Goal: Ask a question: Seek information or help from site administrators or community

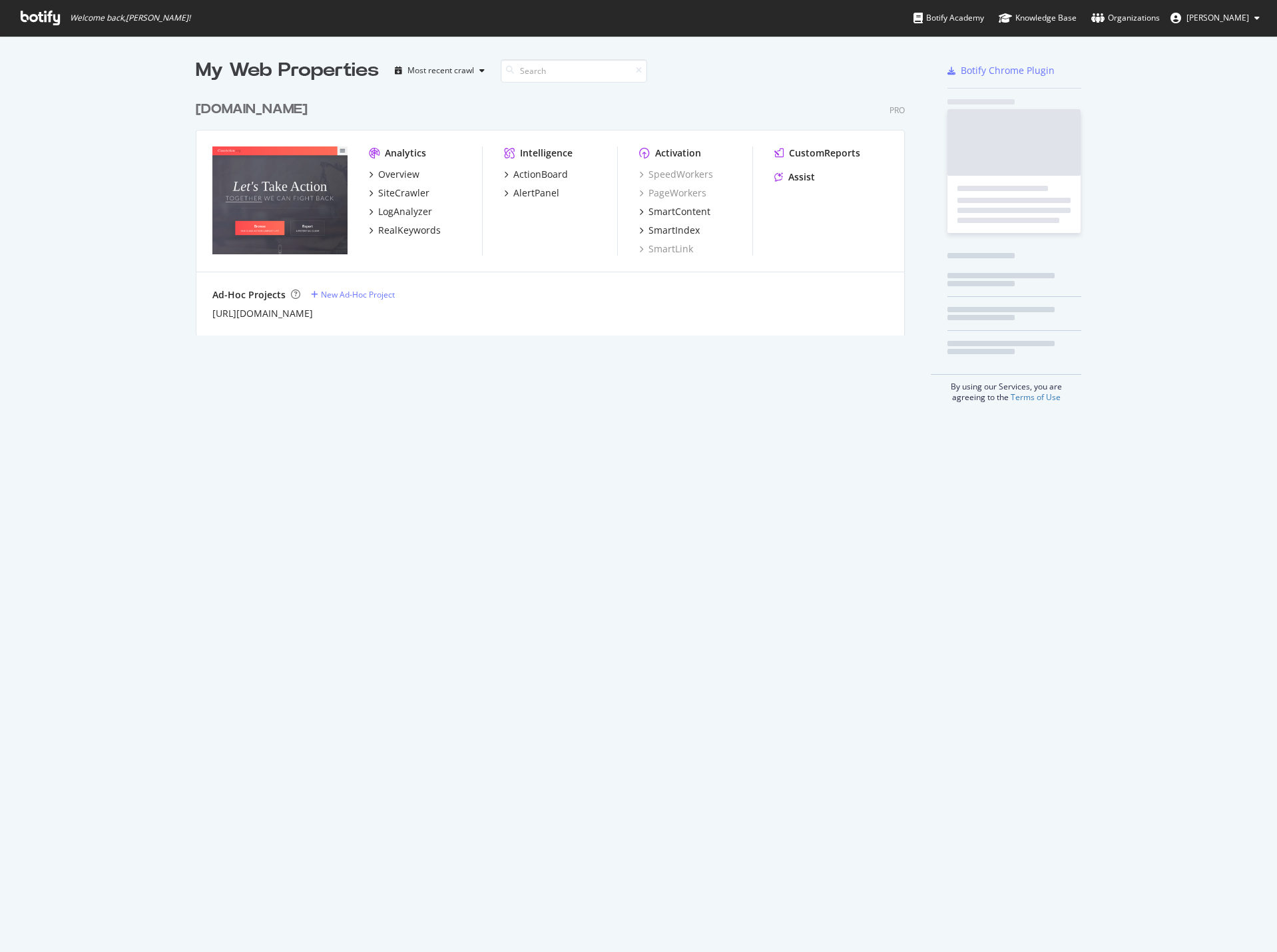
scroll to position [942, 1258]
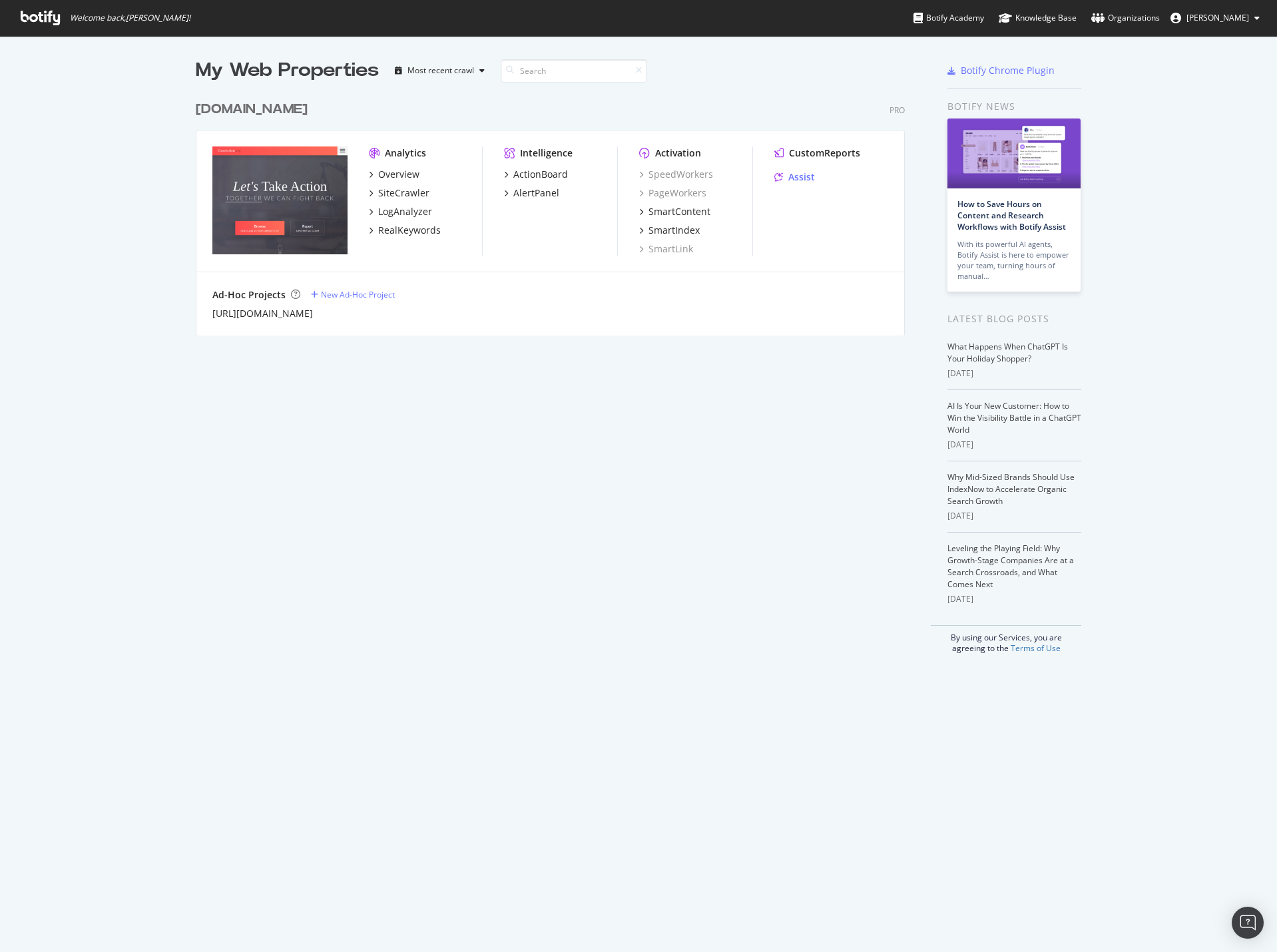
click at [805, 177] on div "Assist" at bounding box center [802, 177] width 26 height 13
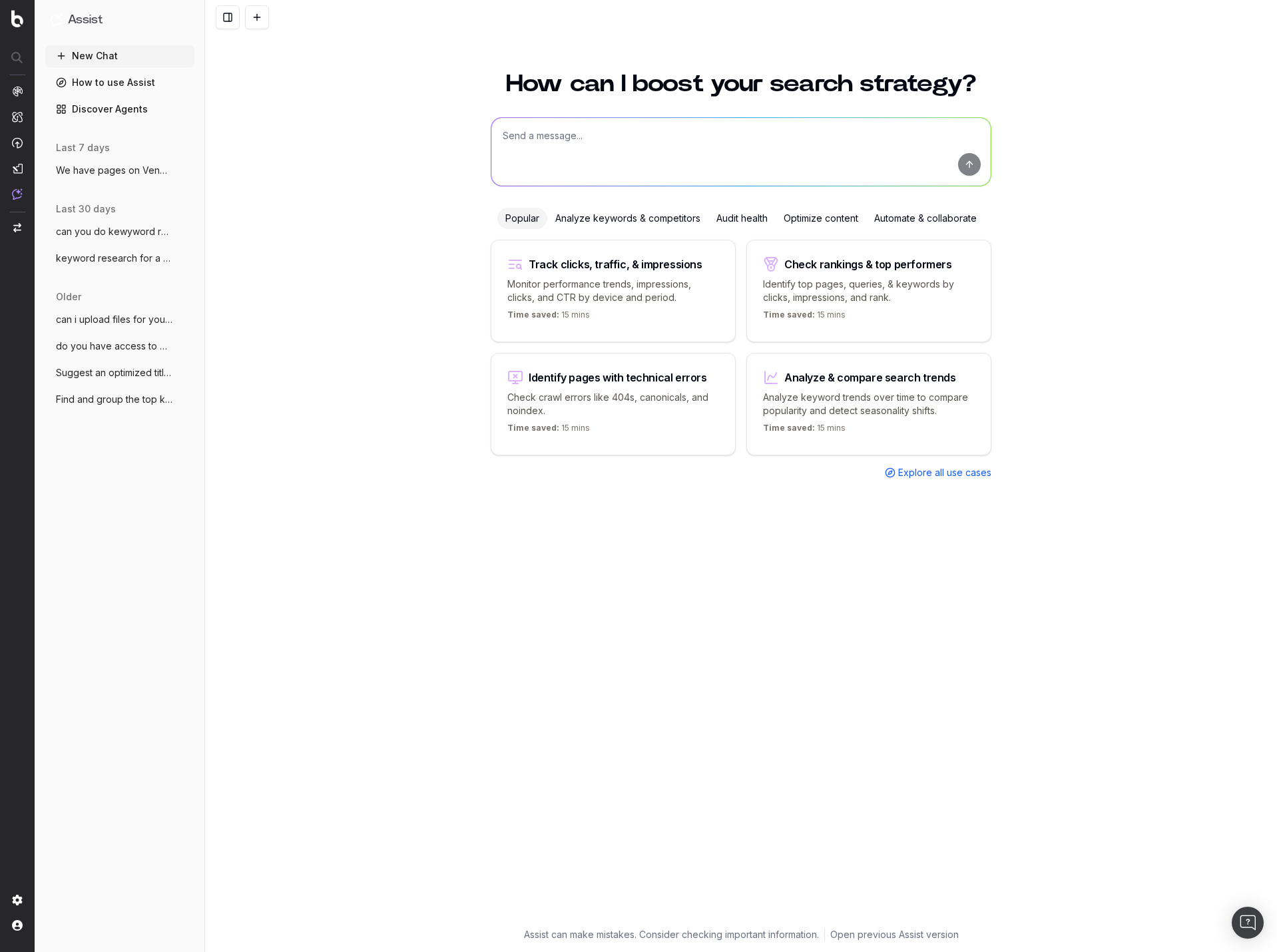
click at [704, 132] on textarea at bounding box center [741, 152] width 500 height 68
type textarea "do keywod researchf or these:"
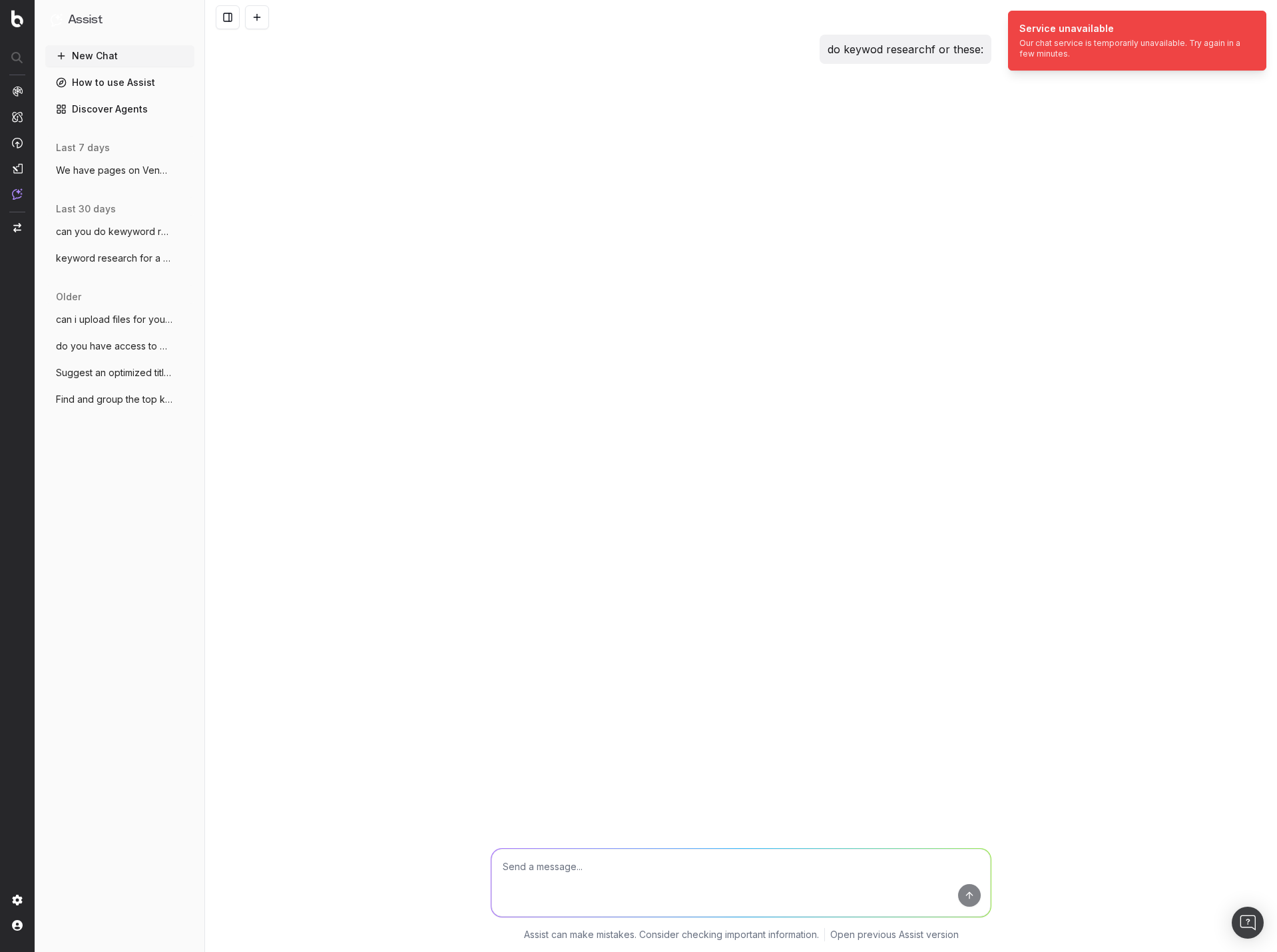
paste textarea "domestika cancel subscription domestika complaints domestika how to cancel subs…"
type textarea "domestika cancel subscription domestika complaints domestika how to cancel subs…"
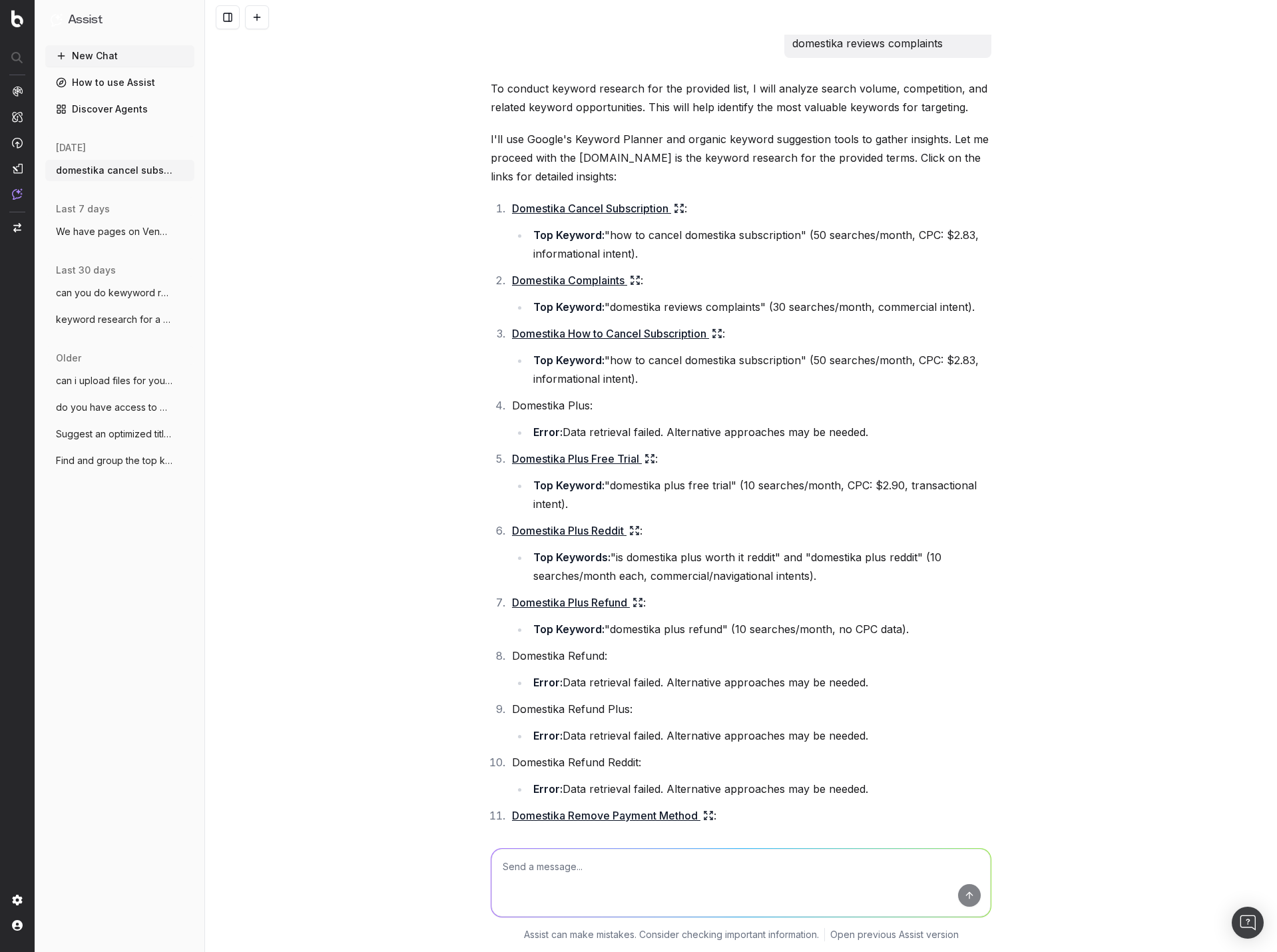
scroll to position [261, 0]
click at [675, 204] on icon at bounding box center [679, 209] width 10 height 10
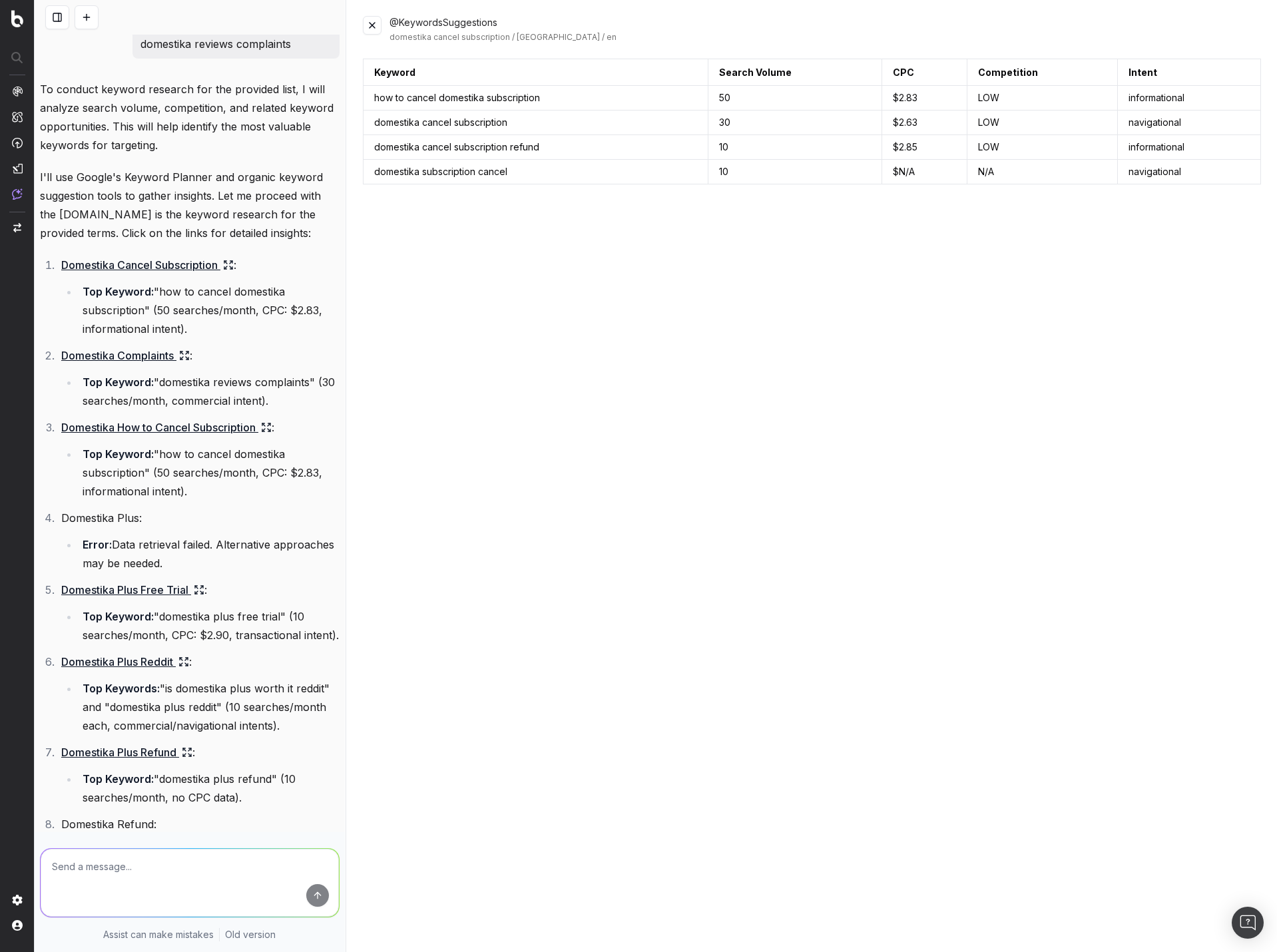
click at [187, 353] on icon at bounding box center [184, 355] width 10 height 10
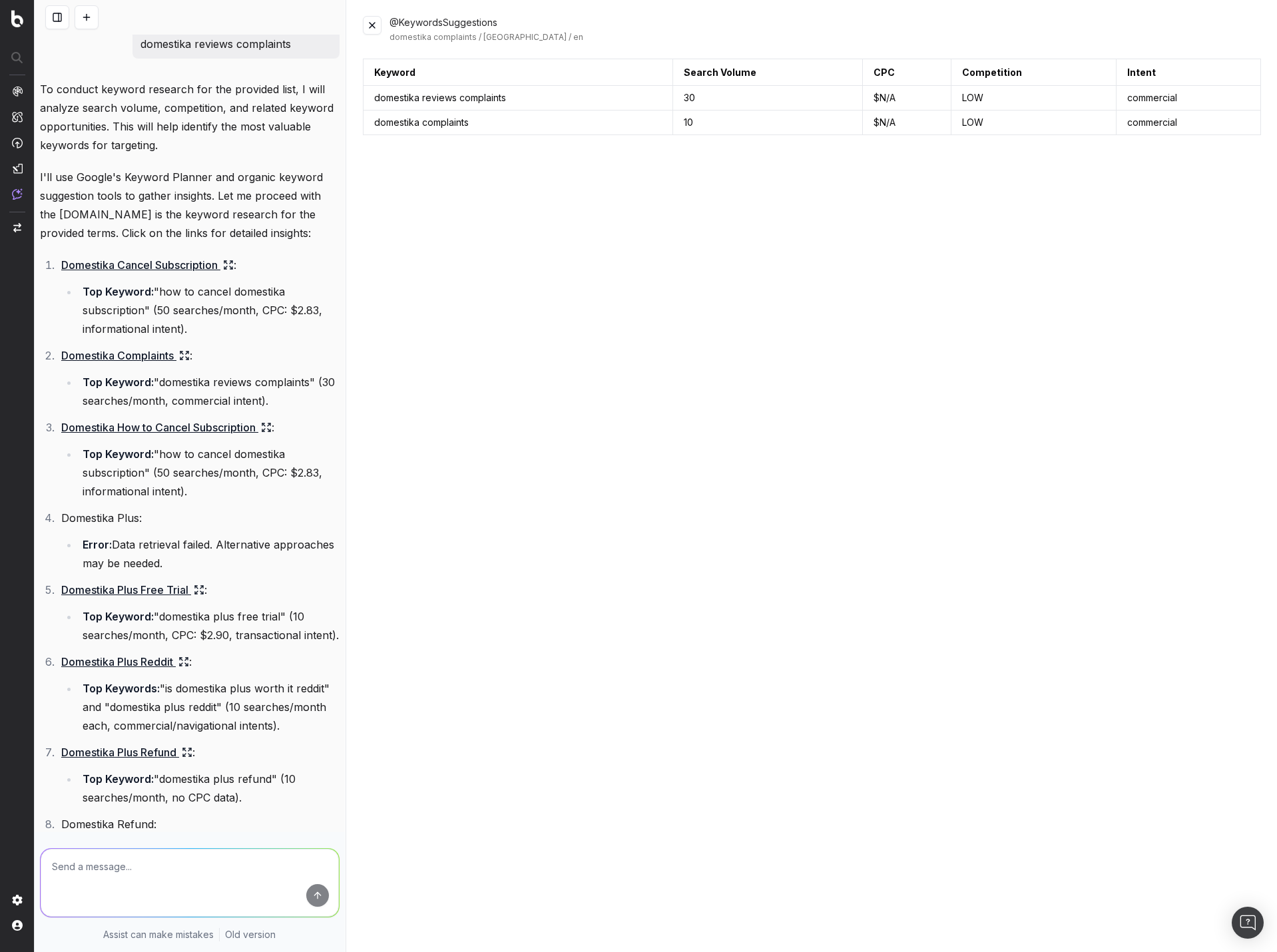
click at [266, 426] on icon at bounding box center [266, 427] width 10 height 10
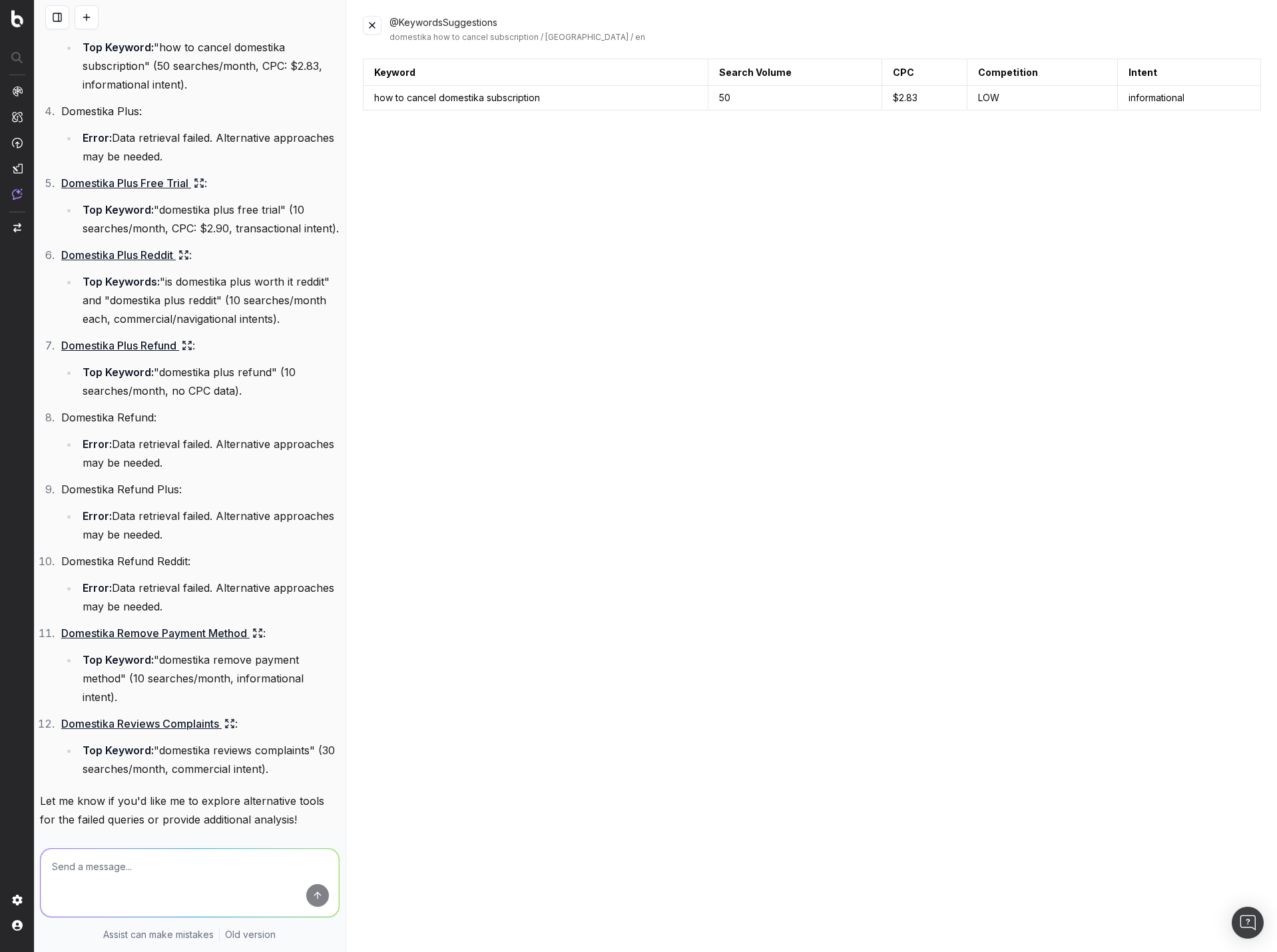
scroll to position [669, 0]
click at [191, 351] on icon at bounding box center [186, 344] width 10 height 10
click at [182, 258] on icon at bounding box center [182, 257] width 3 height 3
click at [169, 615] on li "Error: Data retrieval failed. Alternative approaches may be needed." at bounding box center [209, 597] width 261 height 37
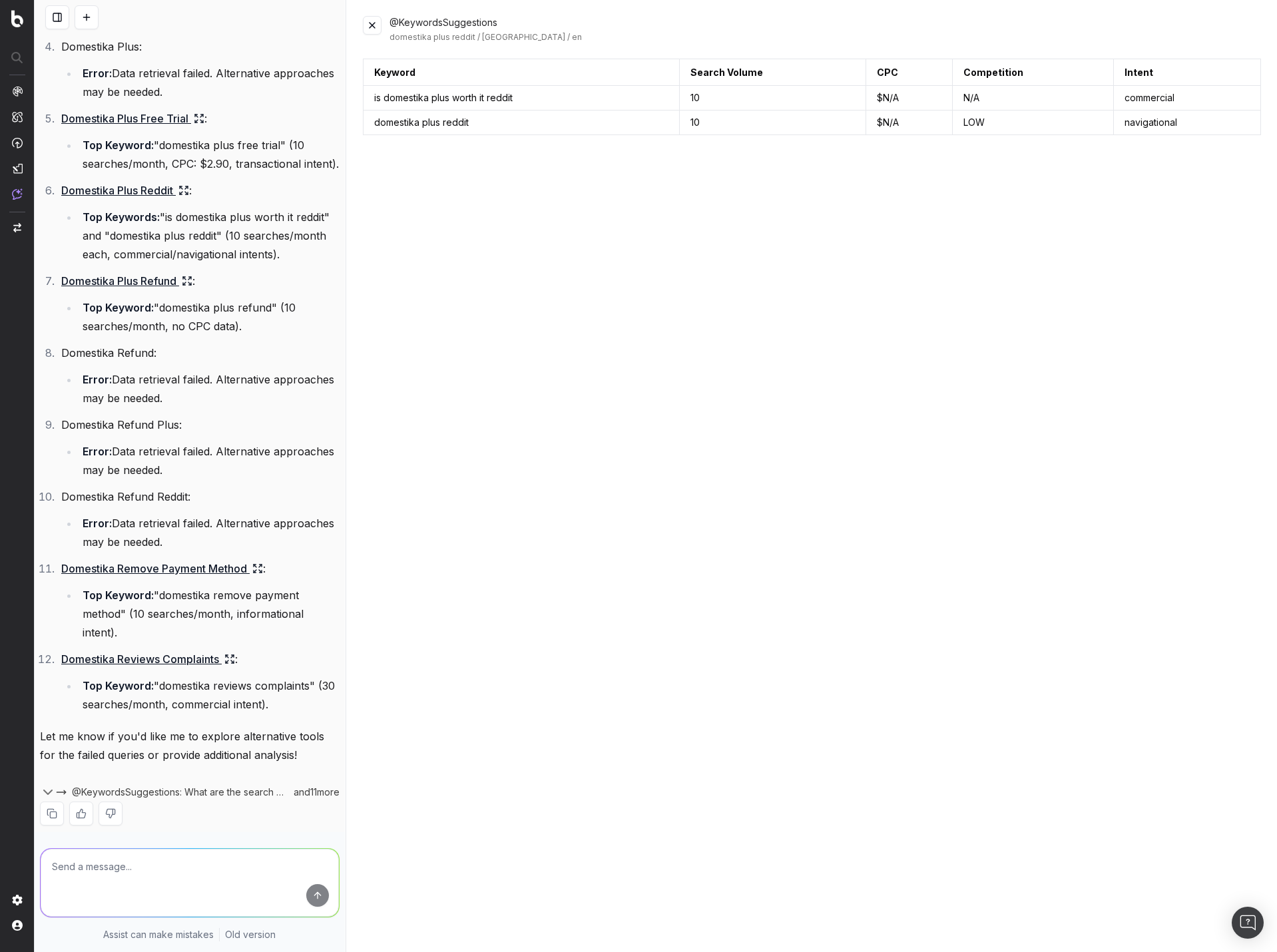
scroll to position [784, 0]
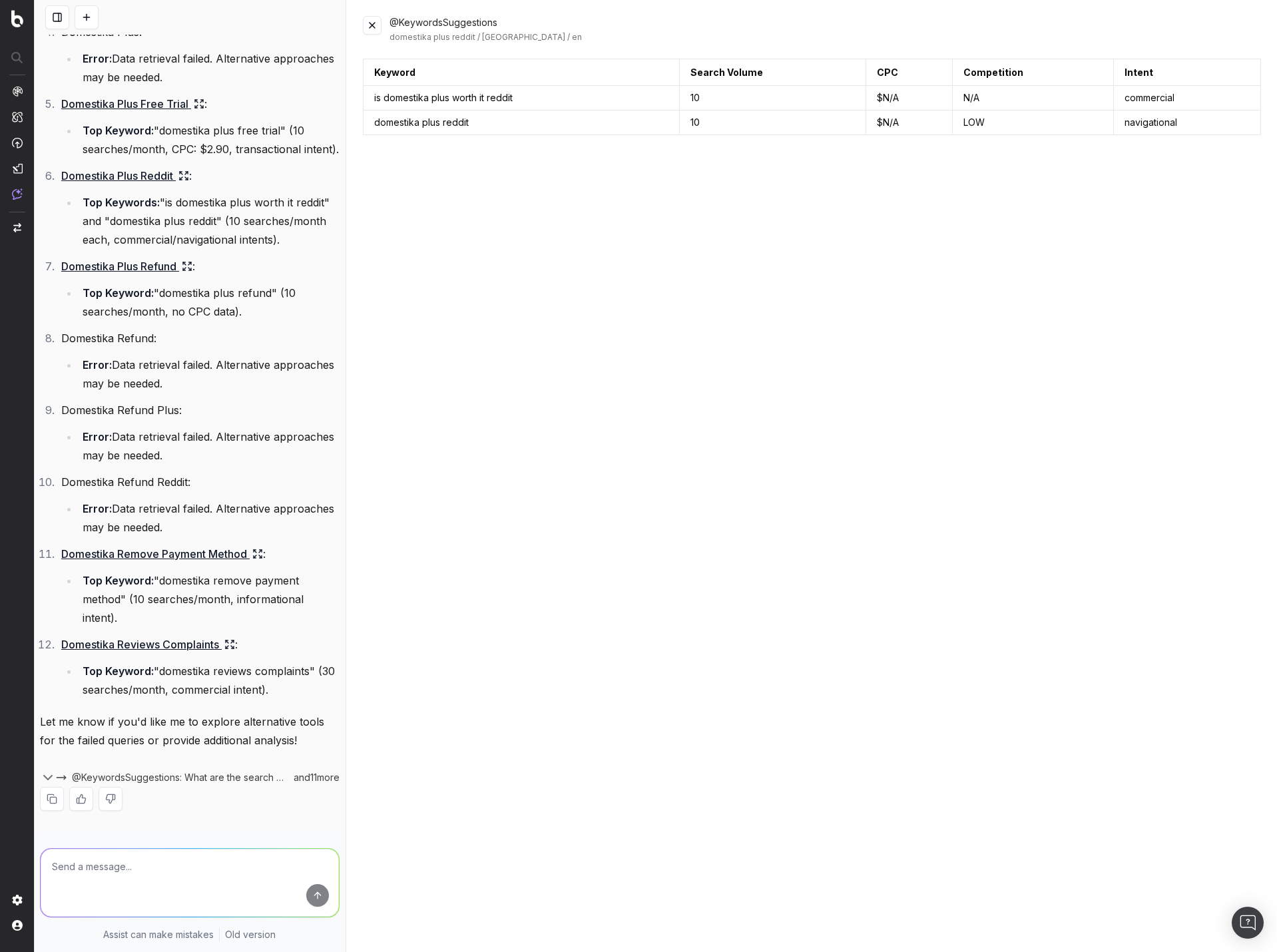
click at [195, 861] on textarea at bounding box center [190, 883] width 299 height 68
type textarea "try alternative tools"
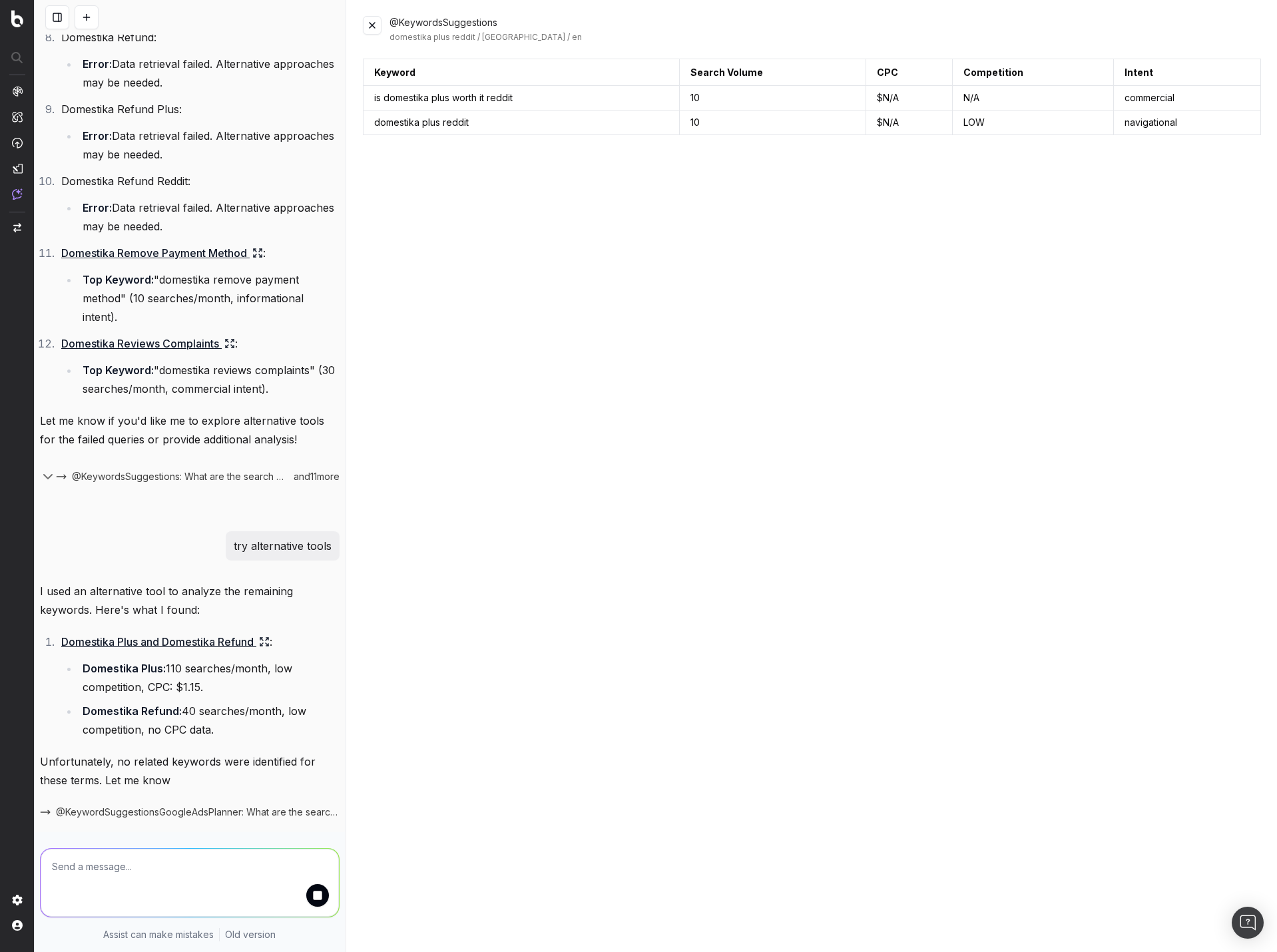
scroll to position [1149, 0]
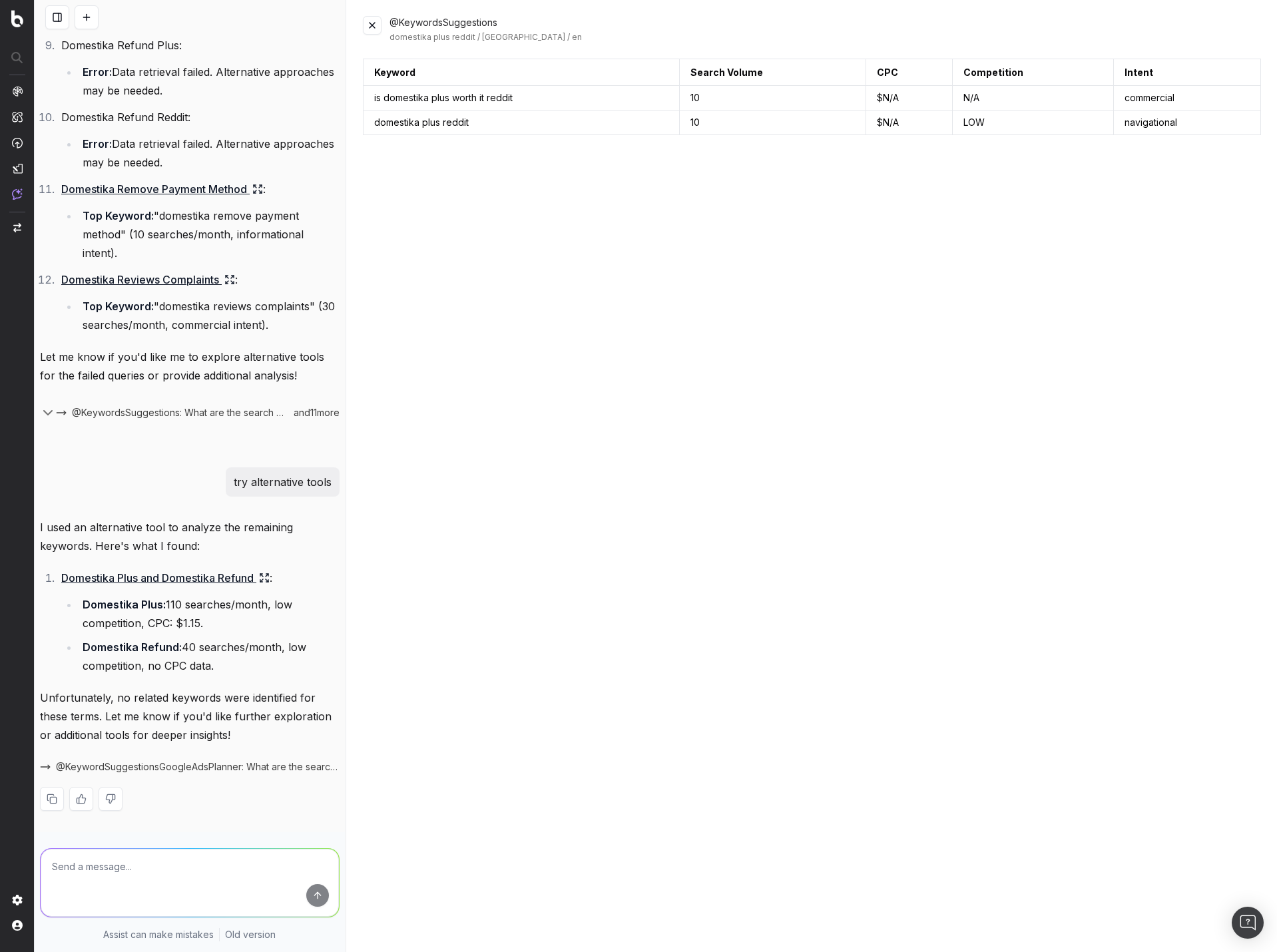
click at [375, 28] on button at bounding box center [372, 25] width 19 height 19
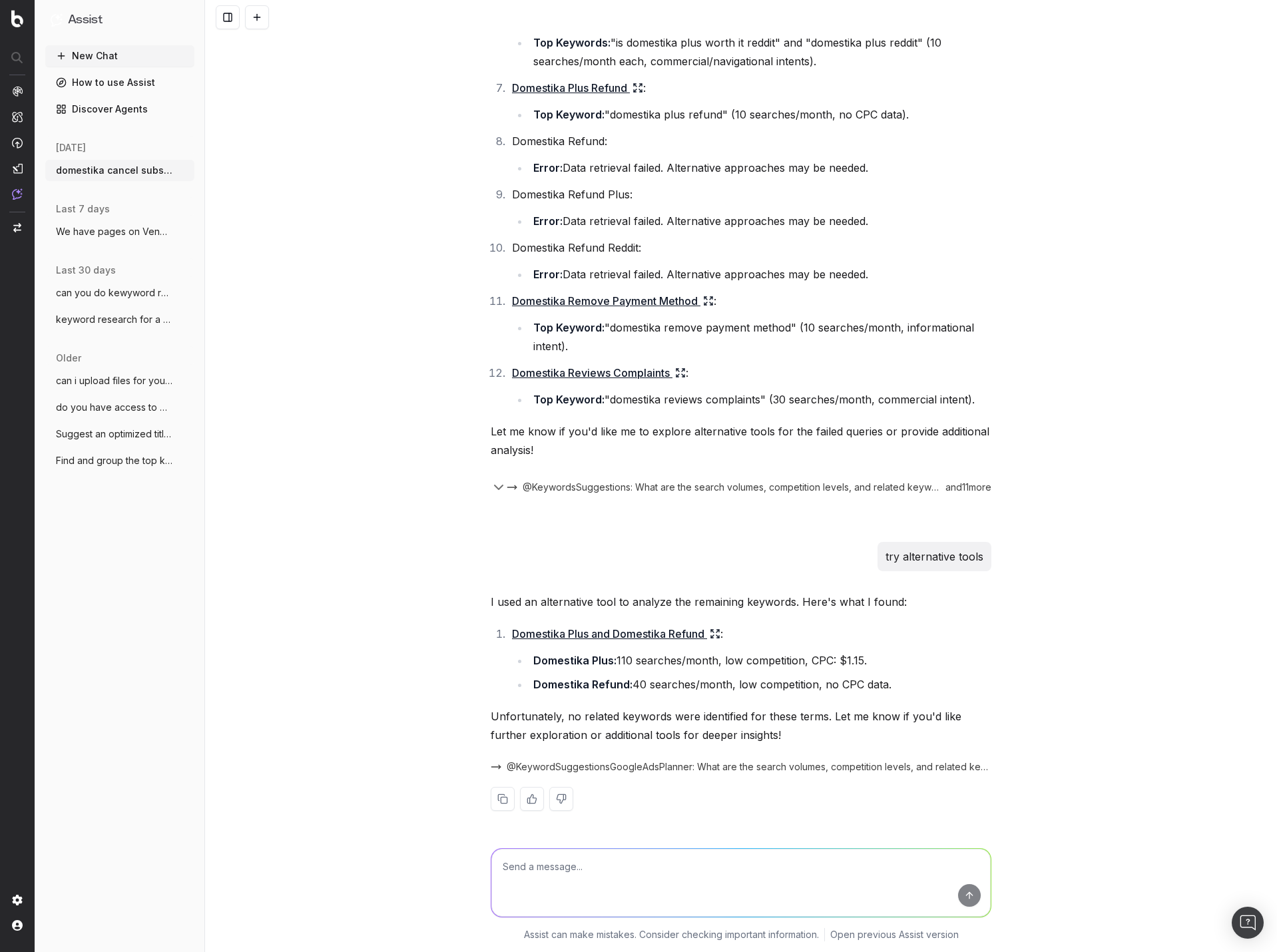
scroll to position [777, 0]
click at [667, 881] on textarea at bounding box center [741, 883] width 500 height 68
type textarea "what tool did you use"
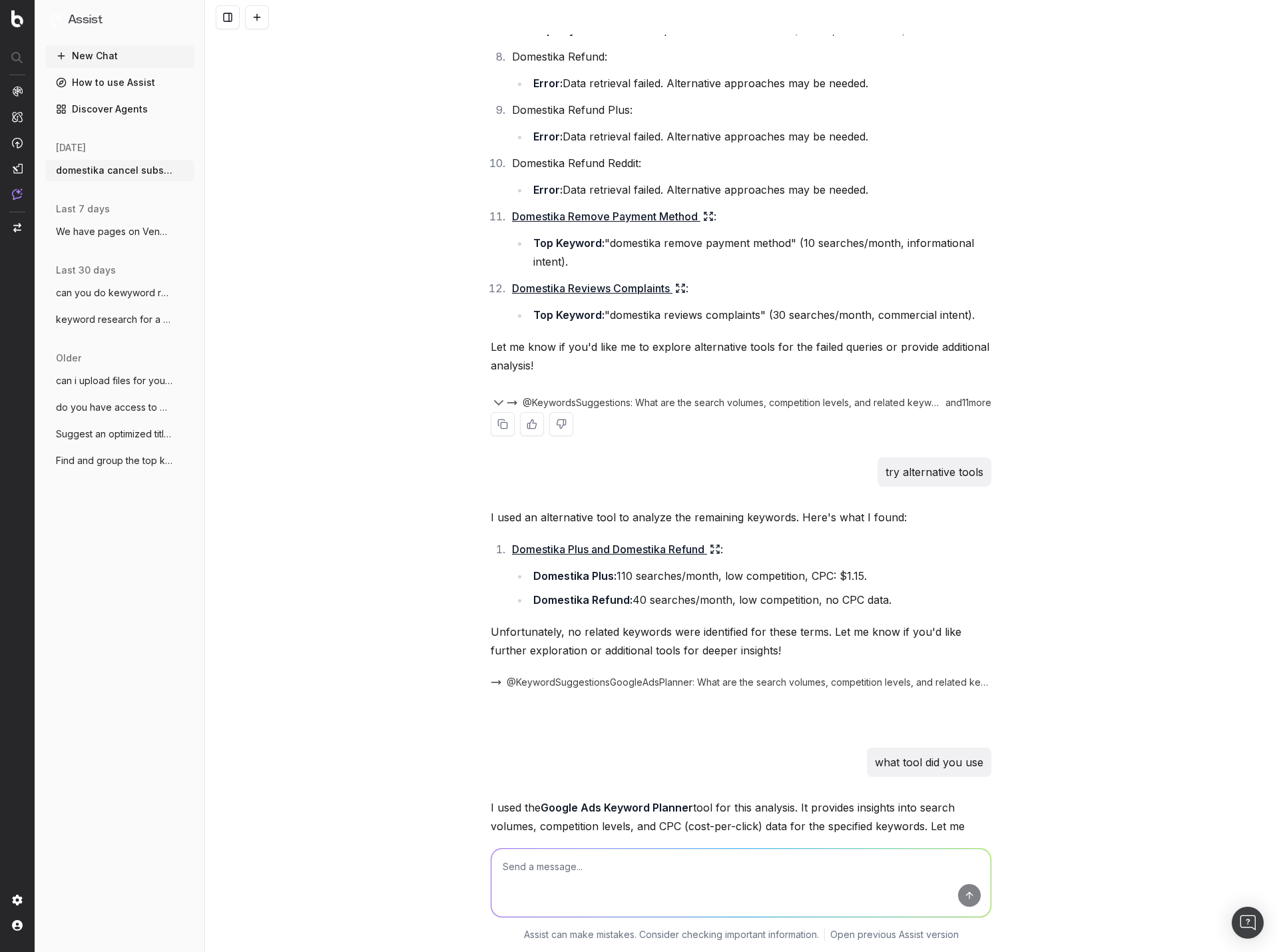
scroll to position [942, 0]
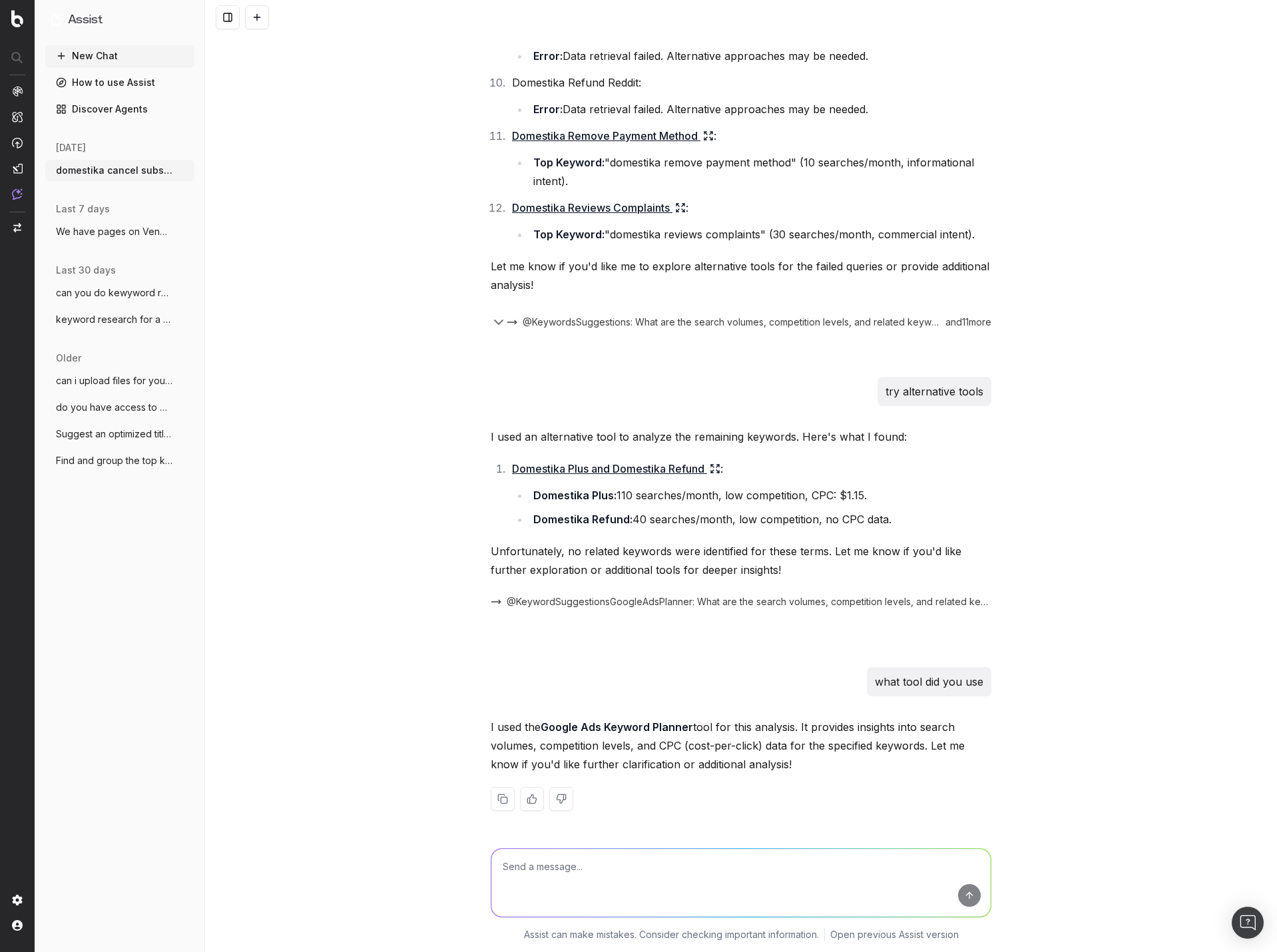
drag, startPoint x: 563, startPoint y: 870, endPoint x: 567, endPoint y: 876, distance: 7.2
click at [563, 868] on textarea at bounding box center [741, 883] width 500 height 68
paste textarea "Domestika runs an online platform which offers online courses for creative prof…"
type textarea "here is adescription of the lawsuit investigation we are writing a page about: …"
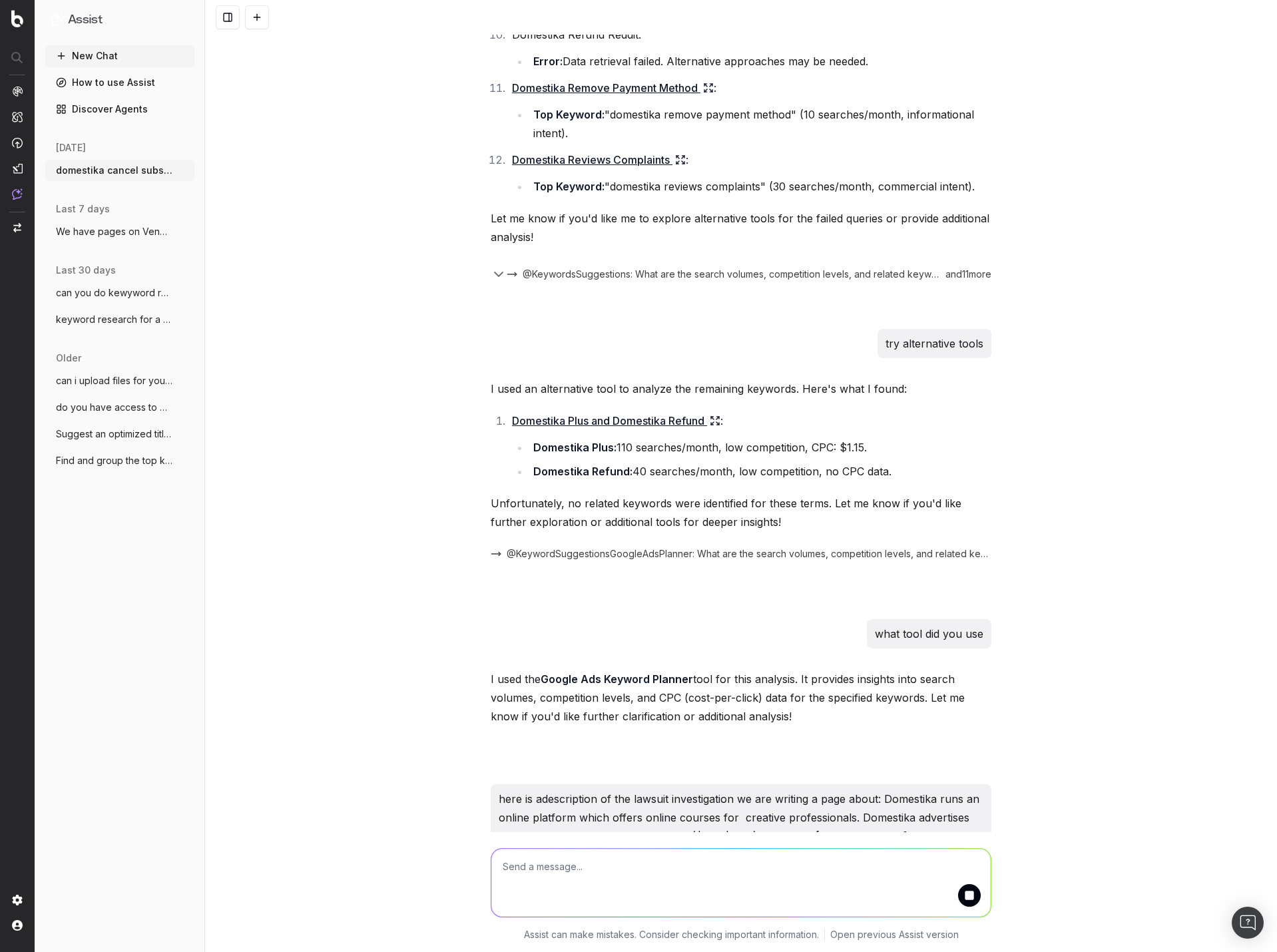
scroll to position [0, 0]
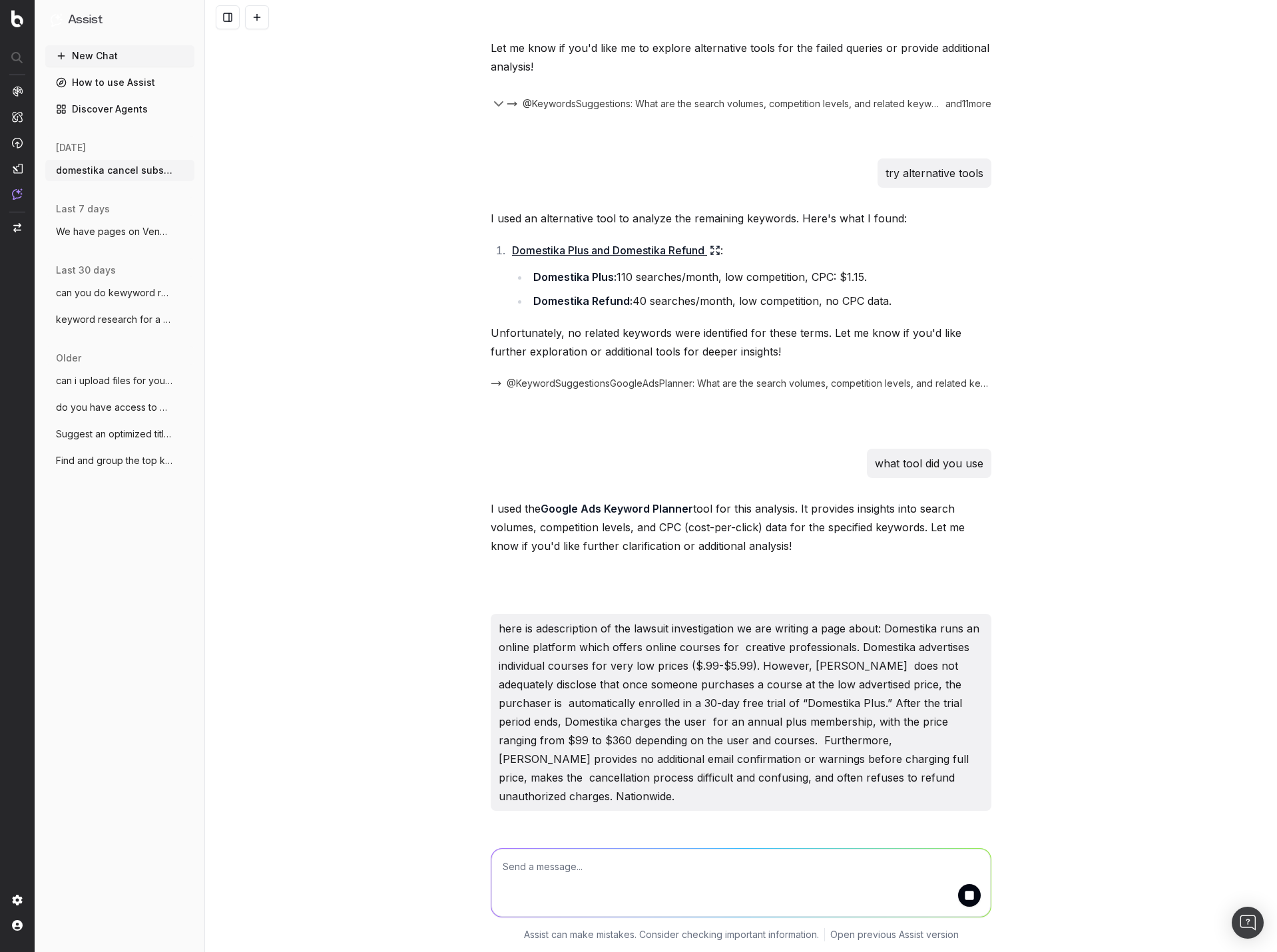
click at [664, 885] on textarea at bounding box center [741, 883] width 500 height 68
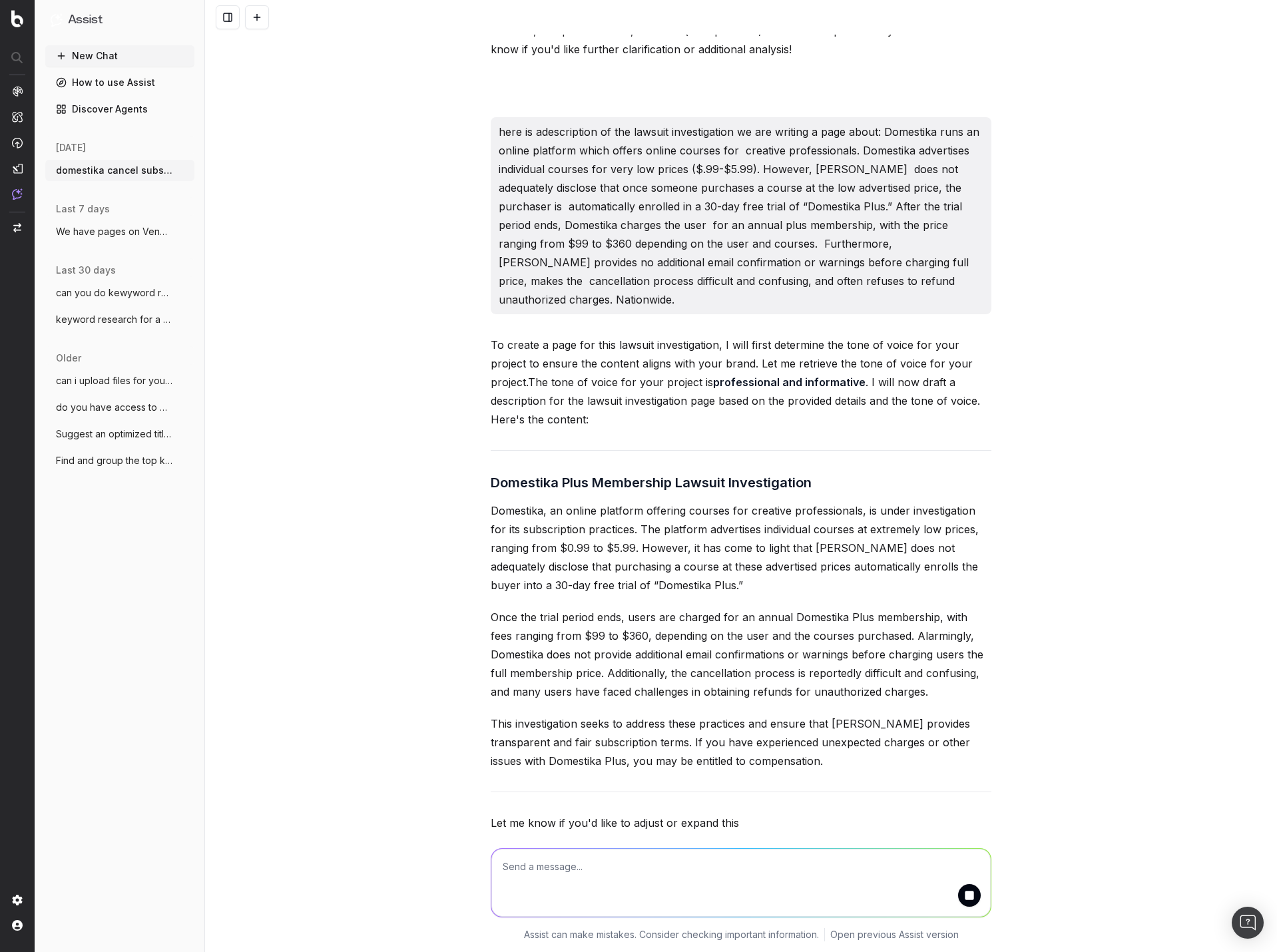
scroll to position [1702, 0]
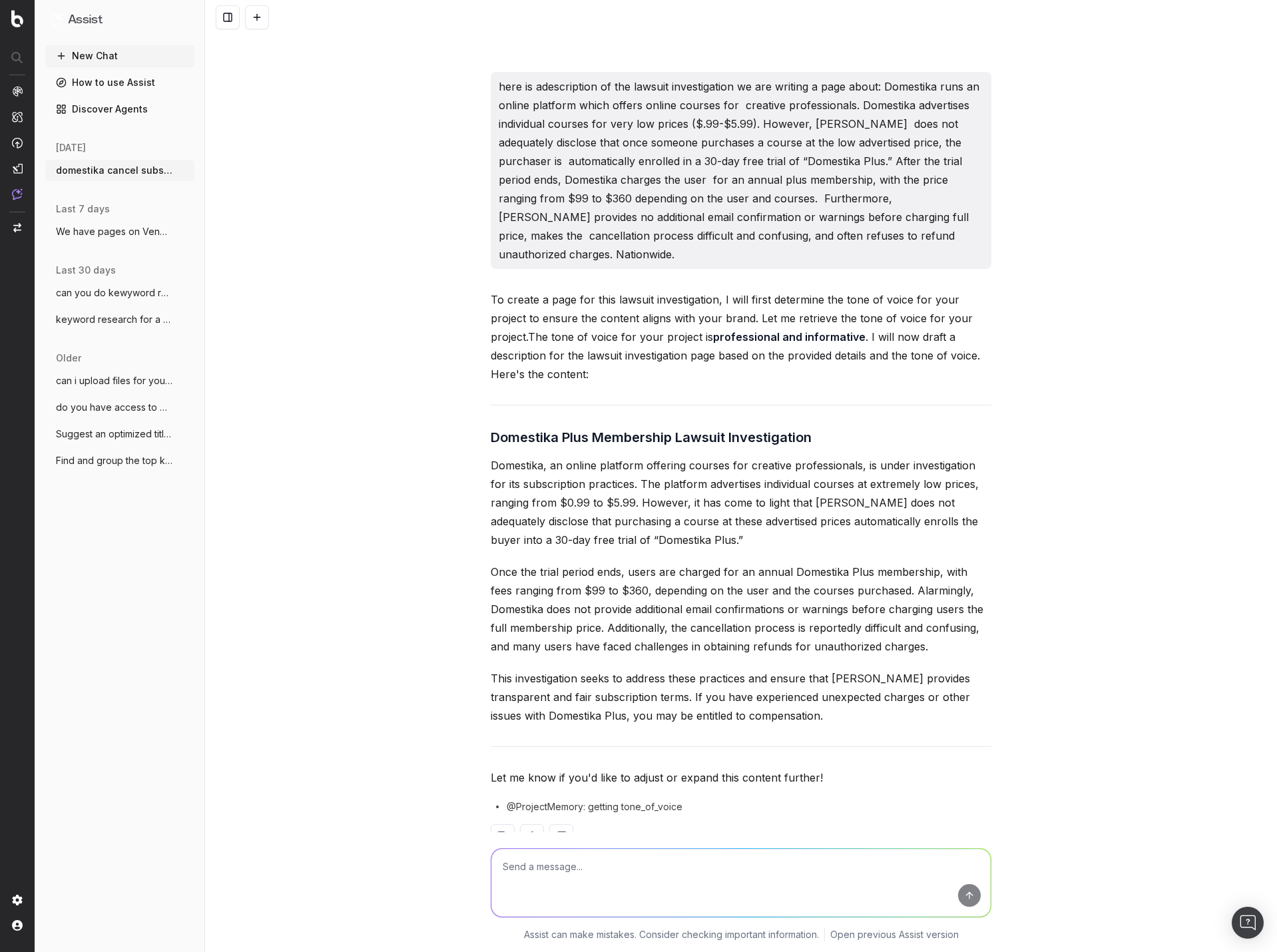
click at [630, 853] on textarea at bounding box center [741, 883] width 500 height 68
type textarea "Please write metadata for this page"
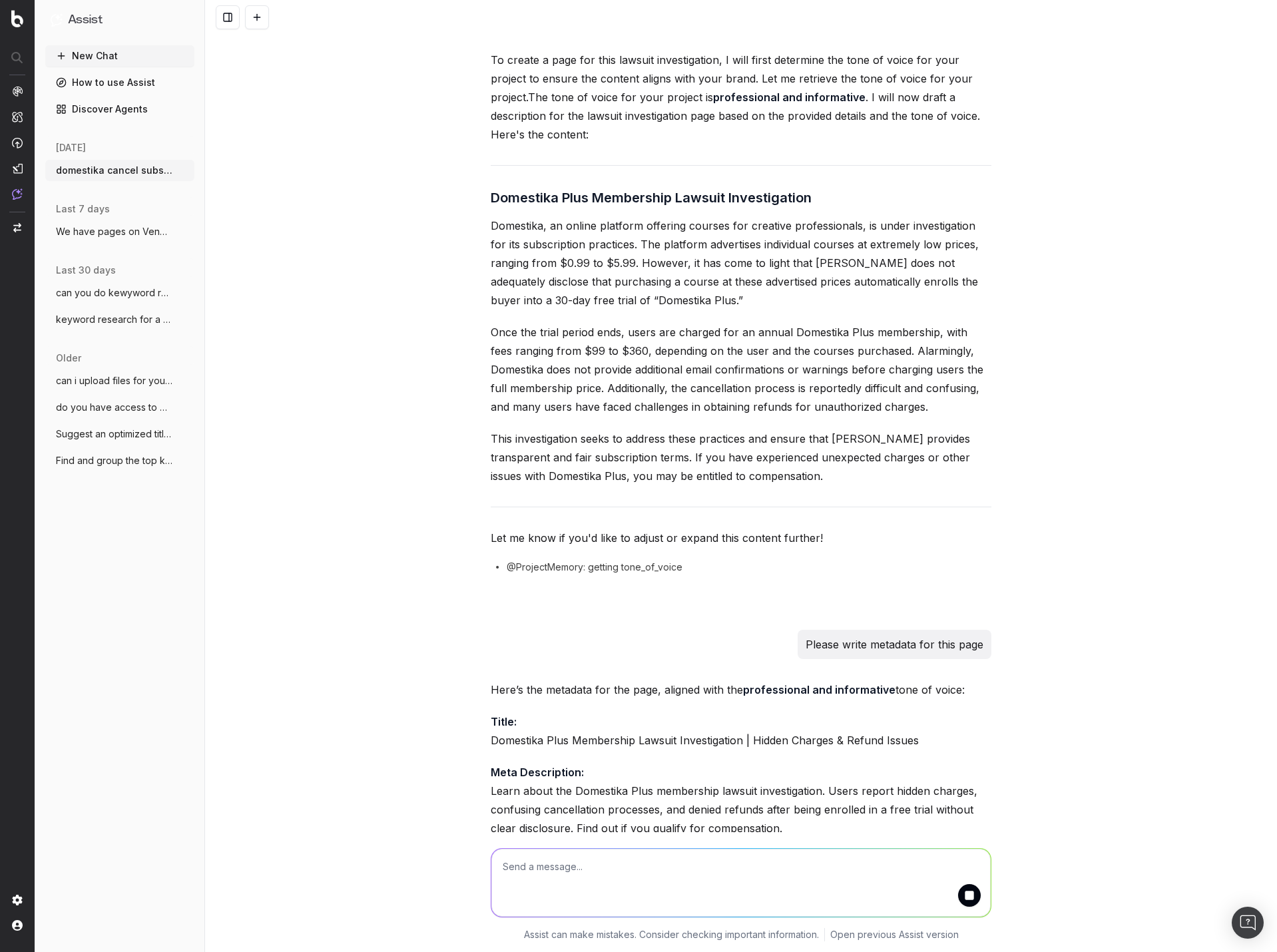
scroll to position [2000, 0]
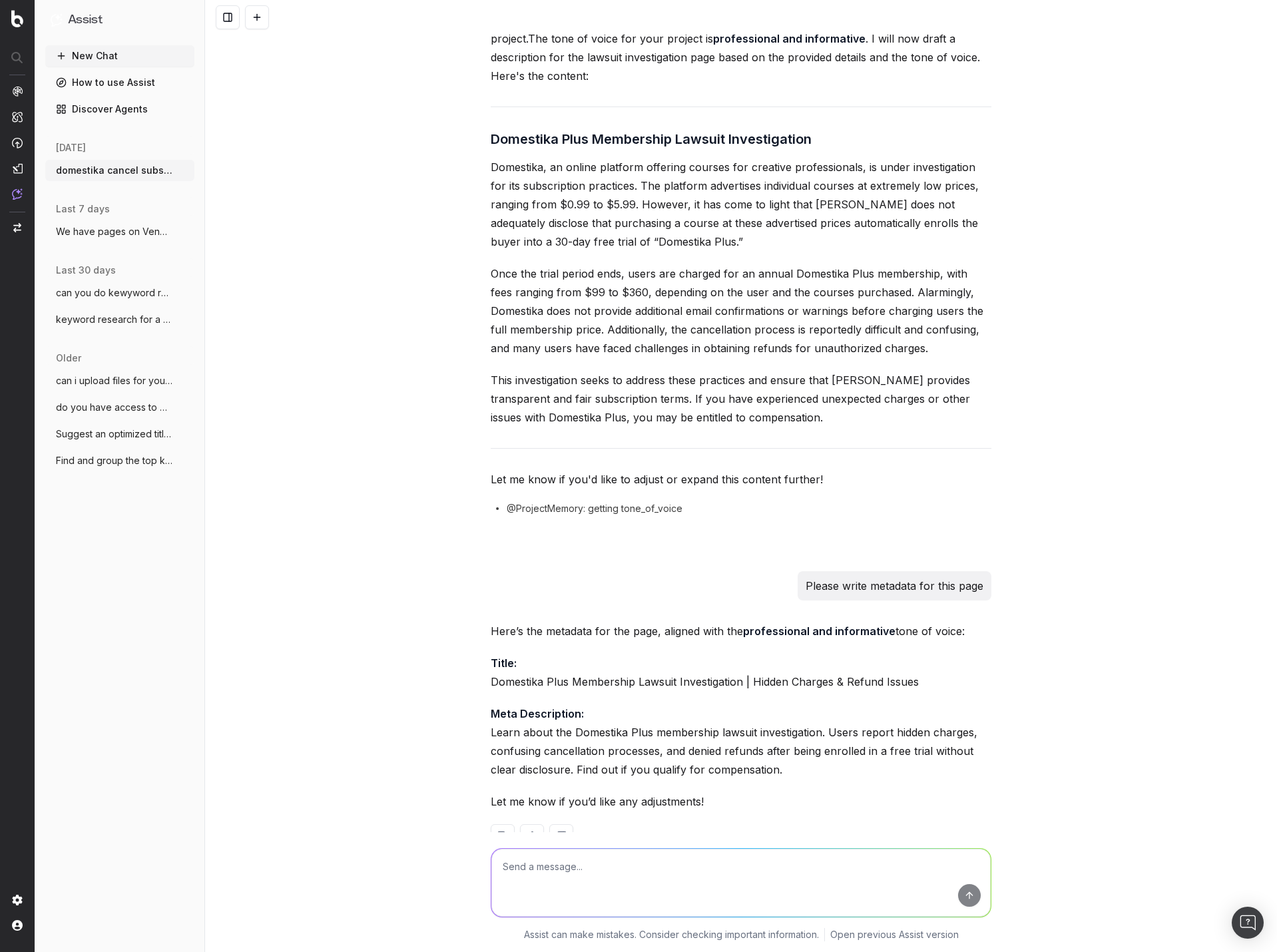
click at [777, 887] on textarea at bounding box center [741, 883] width 500 height 68
type textarea "write a slug as well"
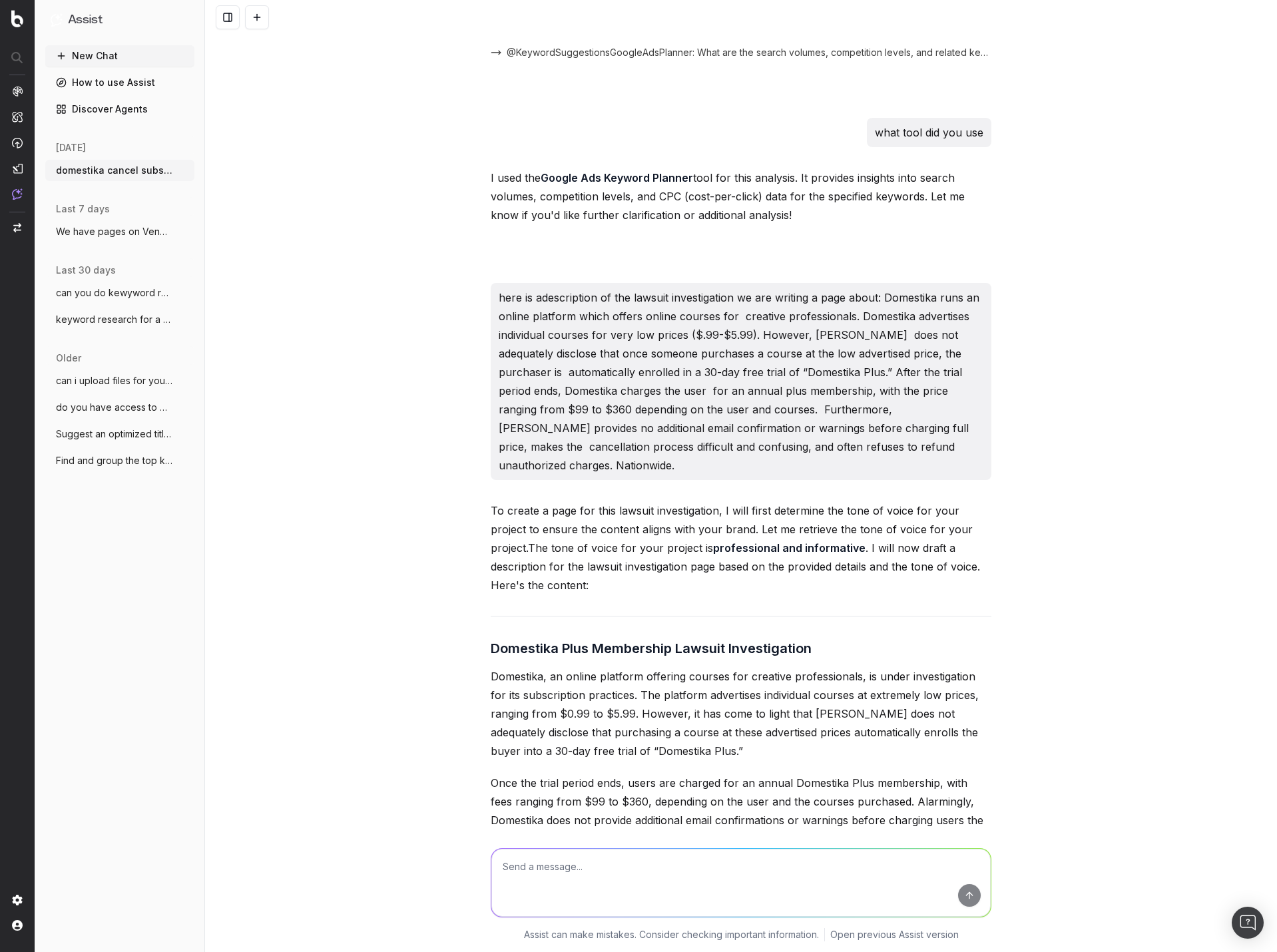
scroll to position [2212, 0]
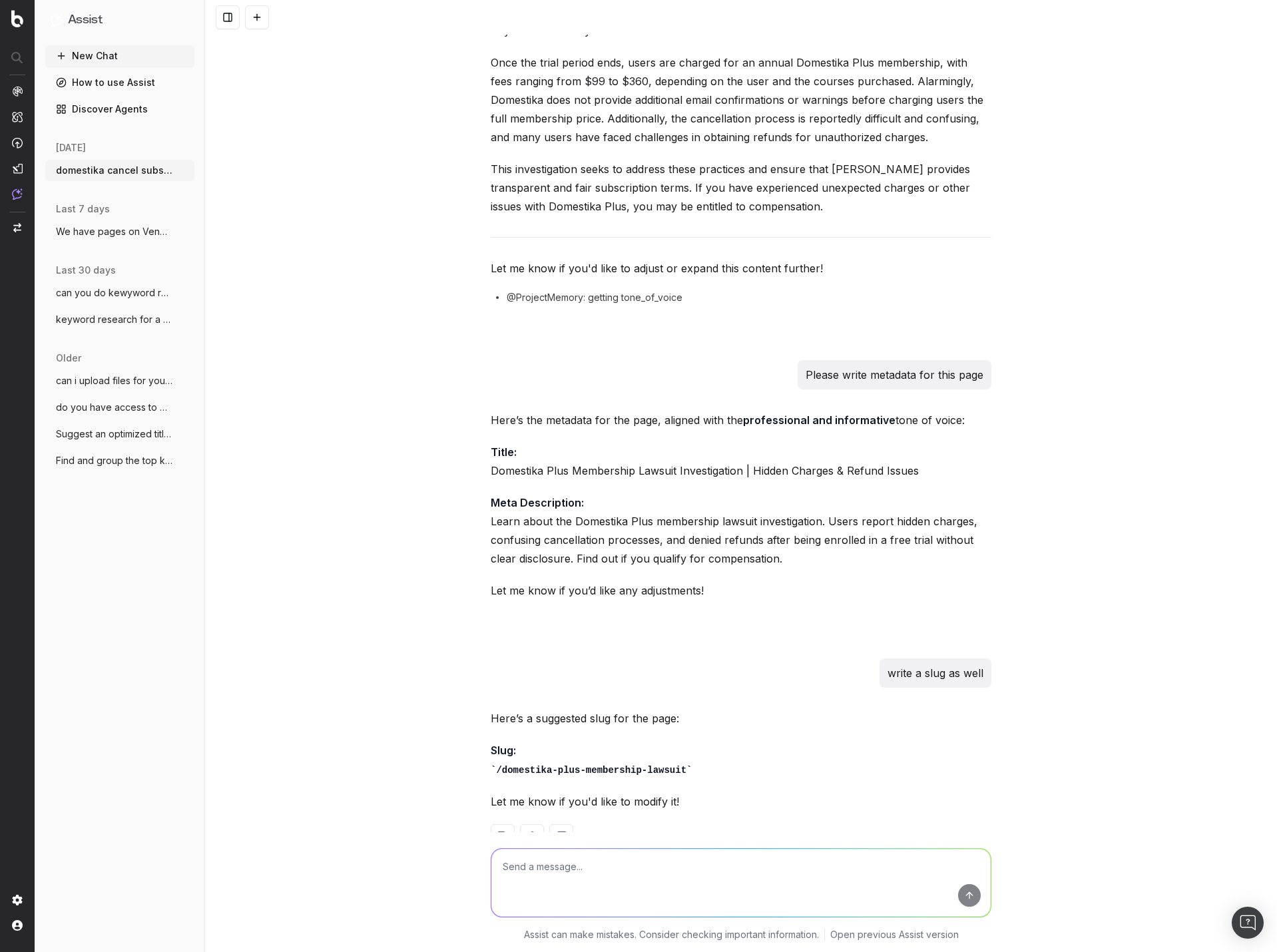
click at [689, 871] on textarea at bounding box center [741, 883] width 500 height 68
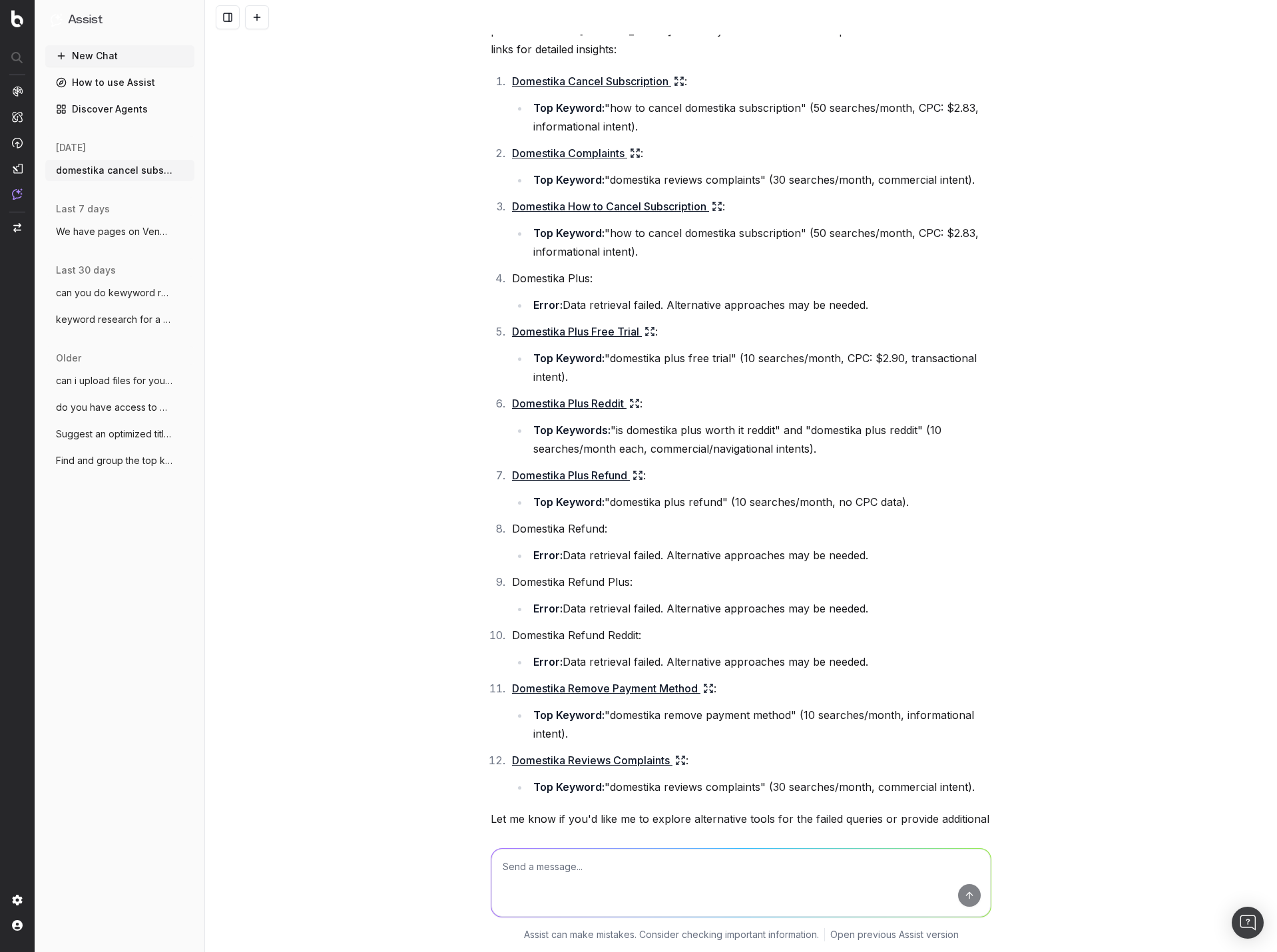
scroll to position [391, 0]
click at [637, 474] on icon at bounding box center [637, 473] width 10 height 10
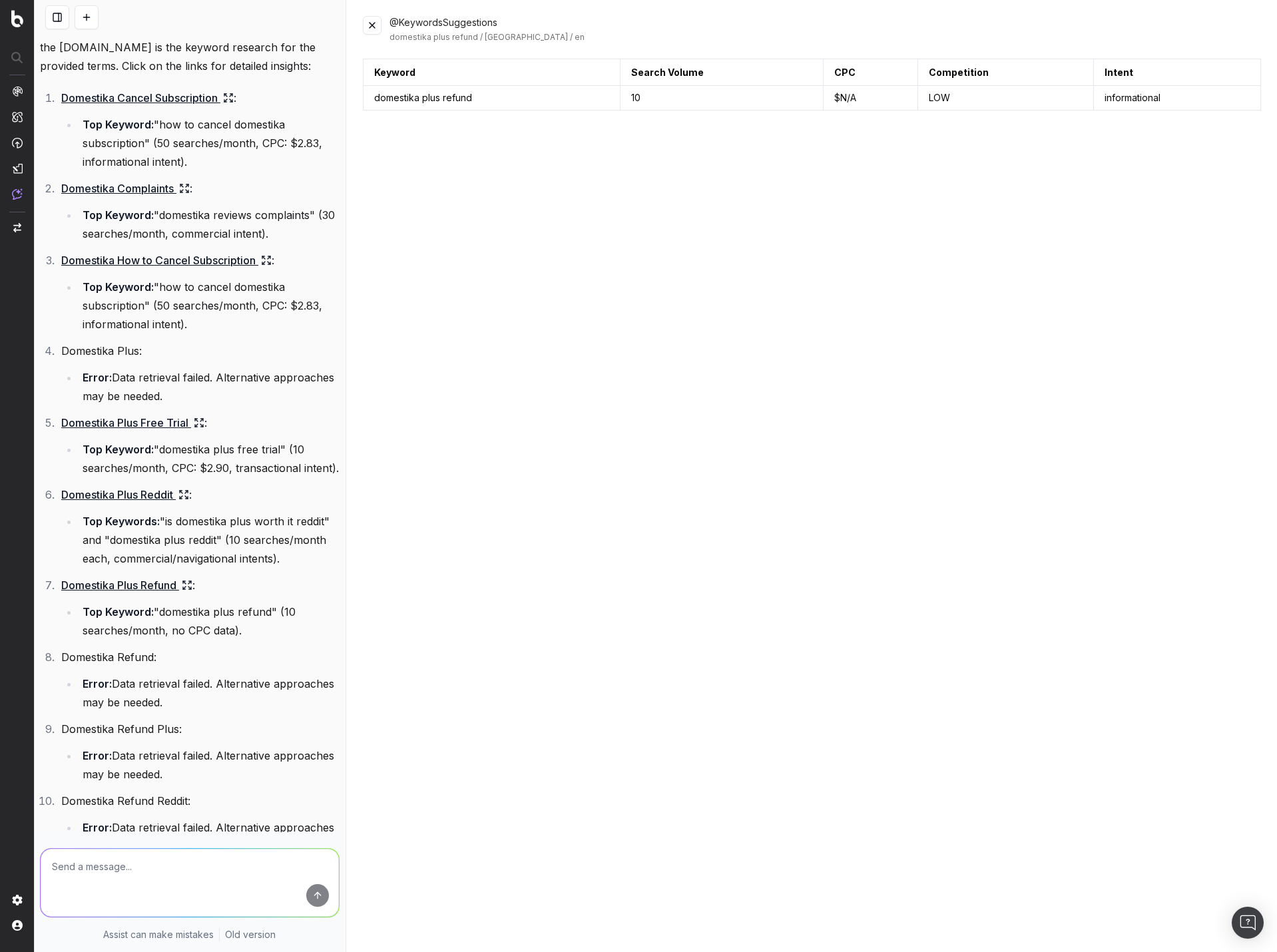
click at [372, 25] on button at bounding box center [372, 25] width 19 height 19
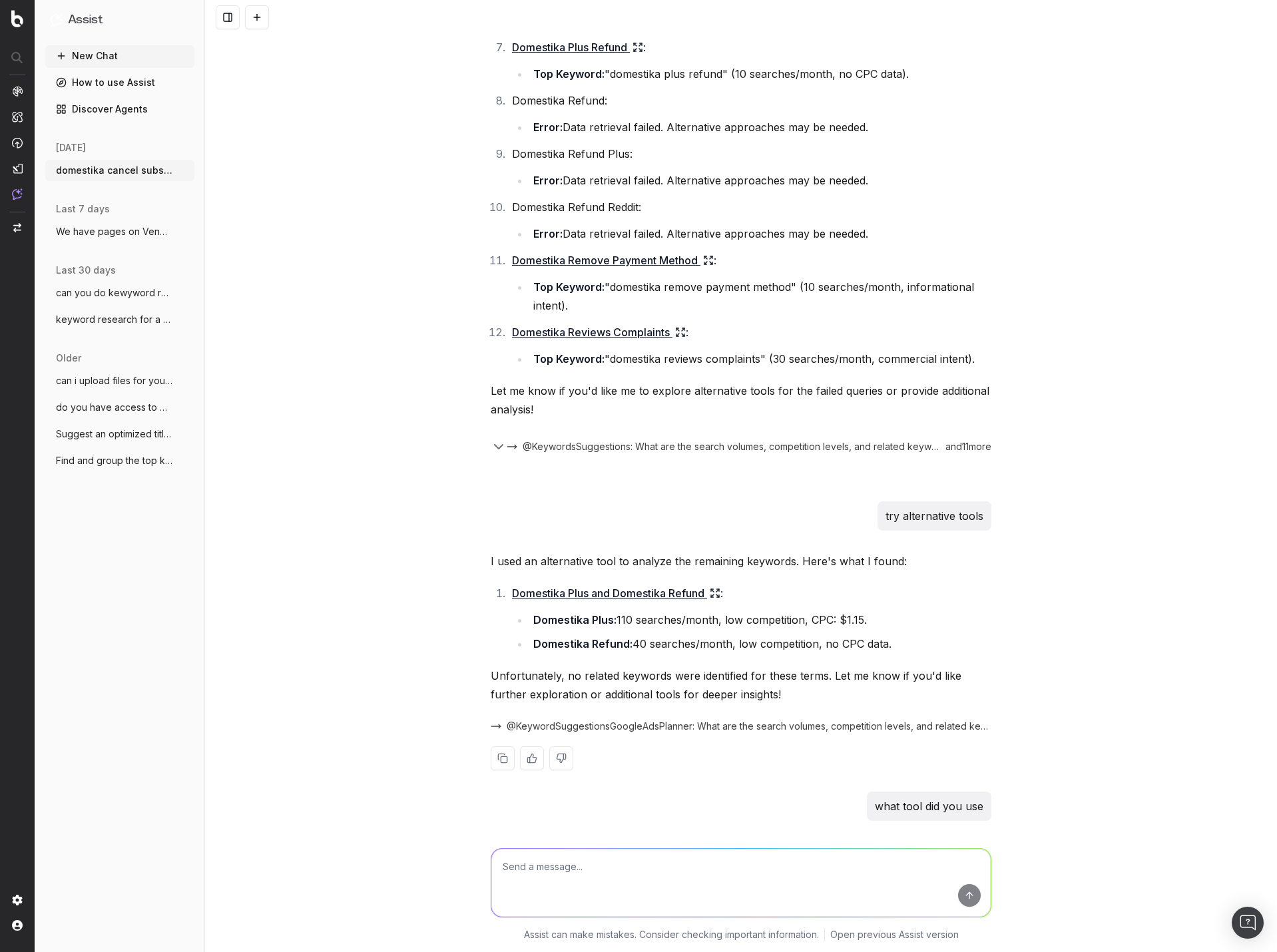
scroll to position [804, 0]
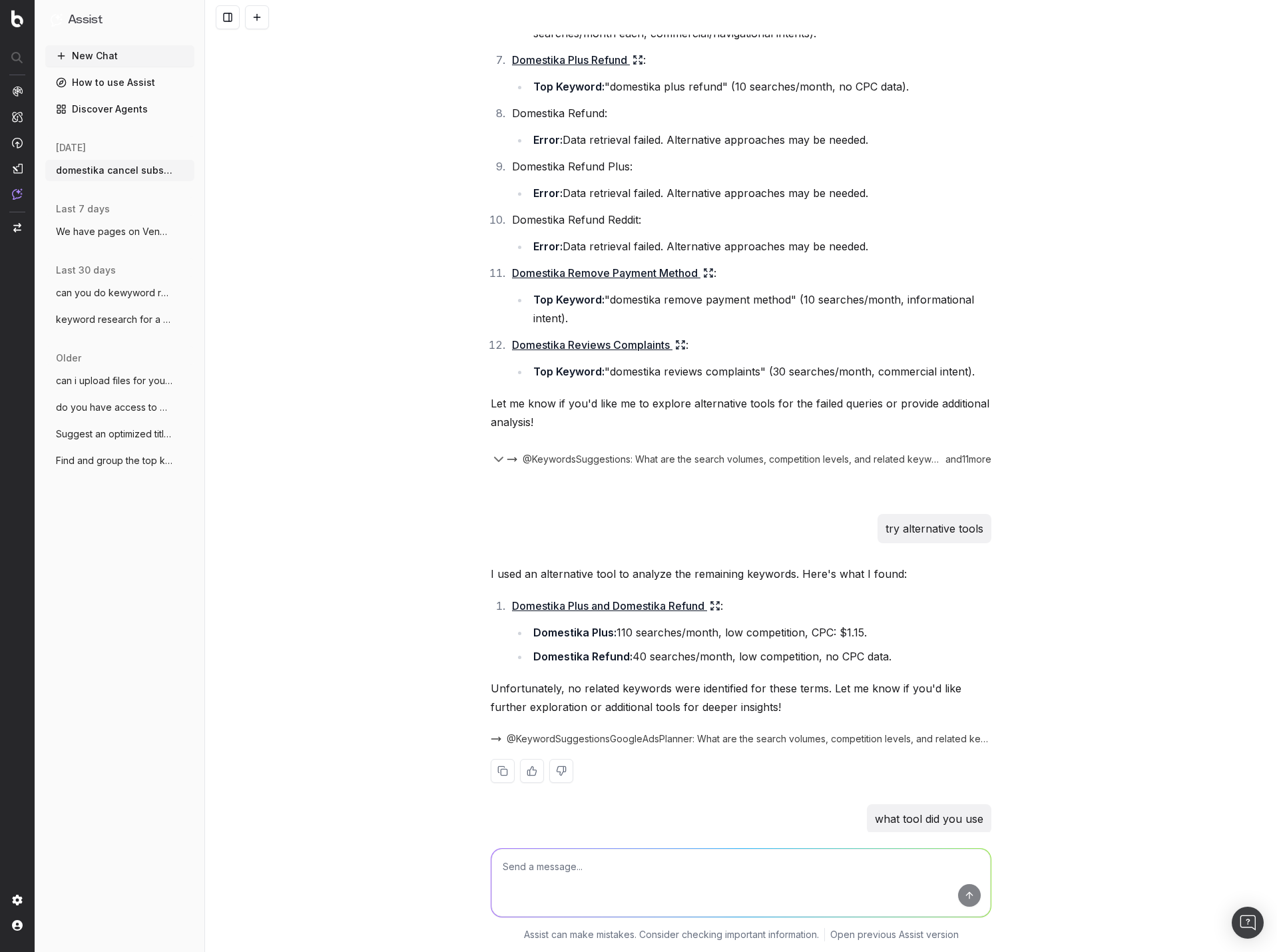
click at [712, 610] on icon at bounding box center [715, 606] width 10 height 10
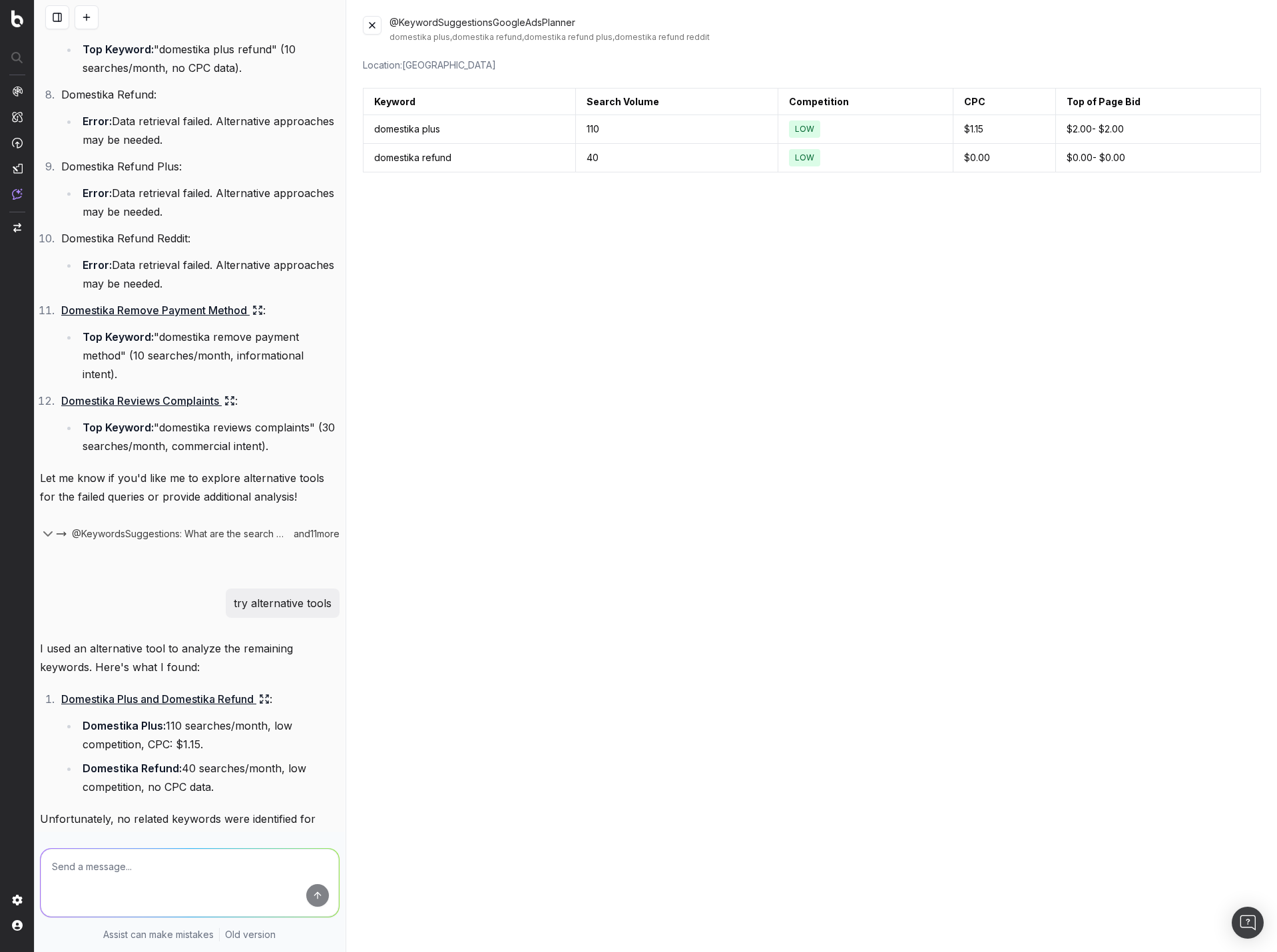
scroll to position [953, 0]
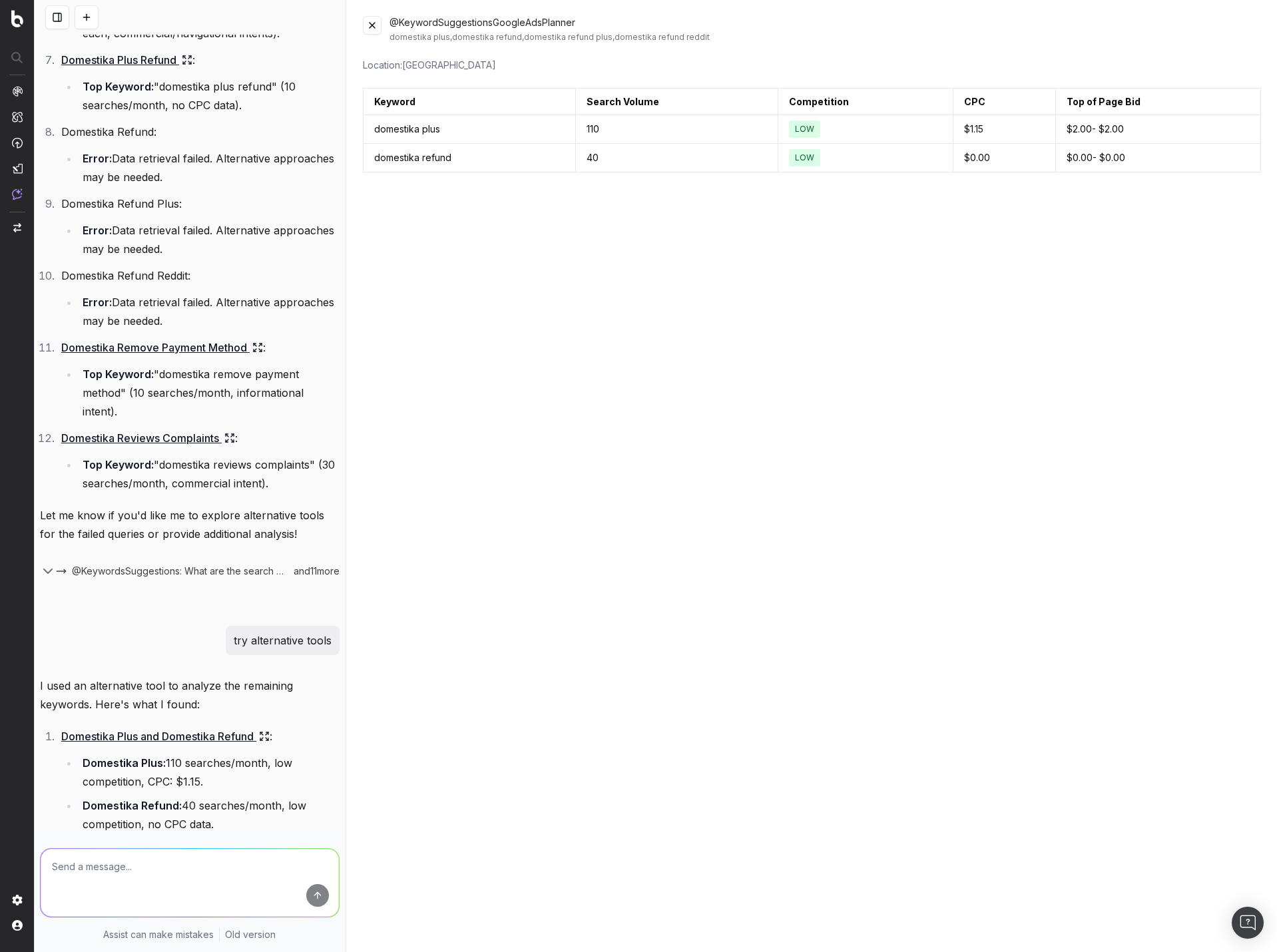
click at [263, 741] on icon at bounding box center [262, 739] width 3 height 3
click at [265, 742] on icon at bounding box center [264, 736] width 10 height 10
click at [377, 23] on button at bounding box center [372, 25] width 19 height 19
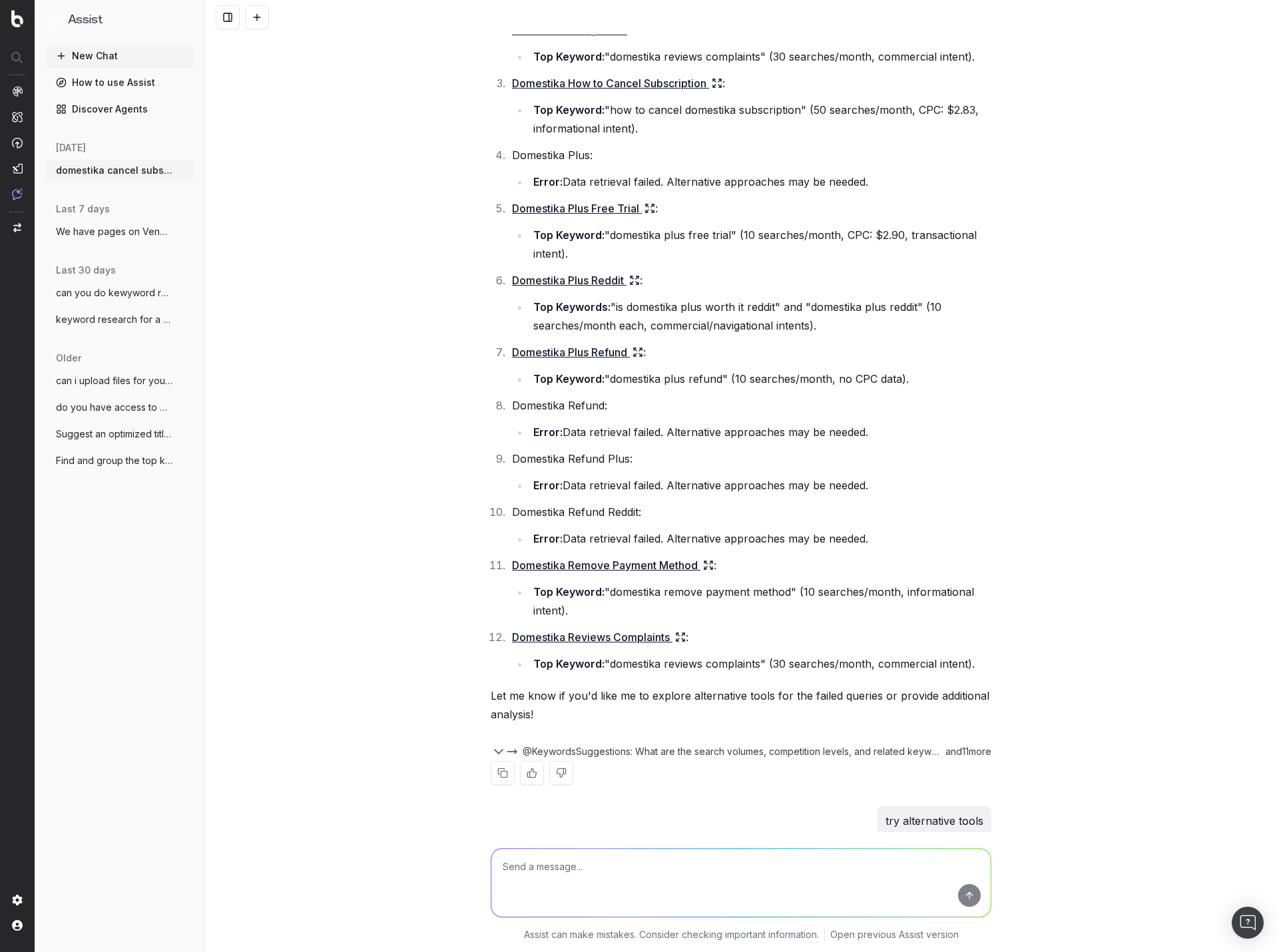
scroll to position [508, 0]
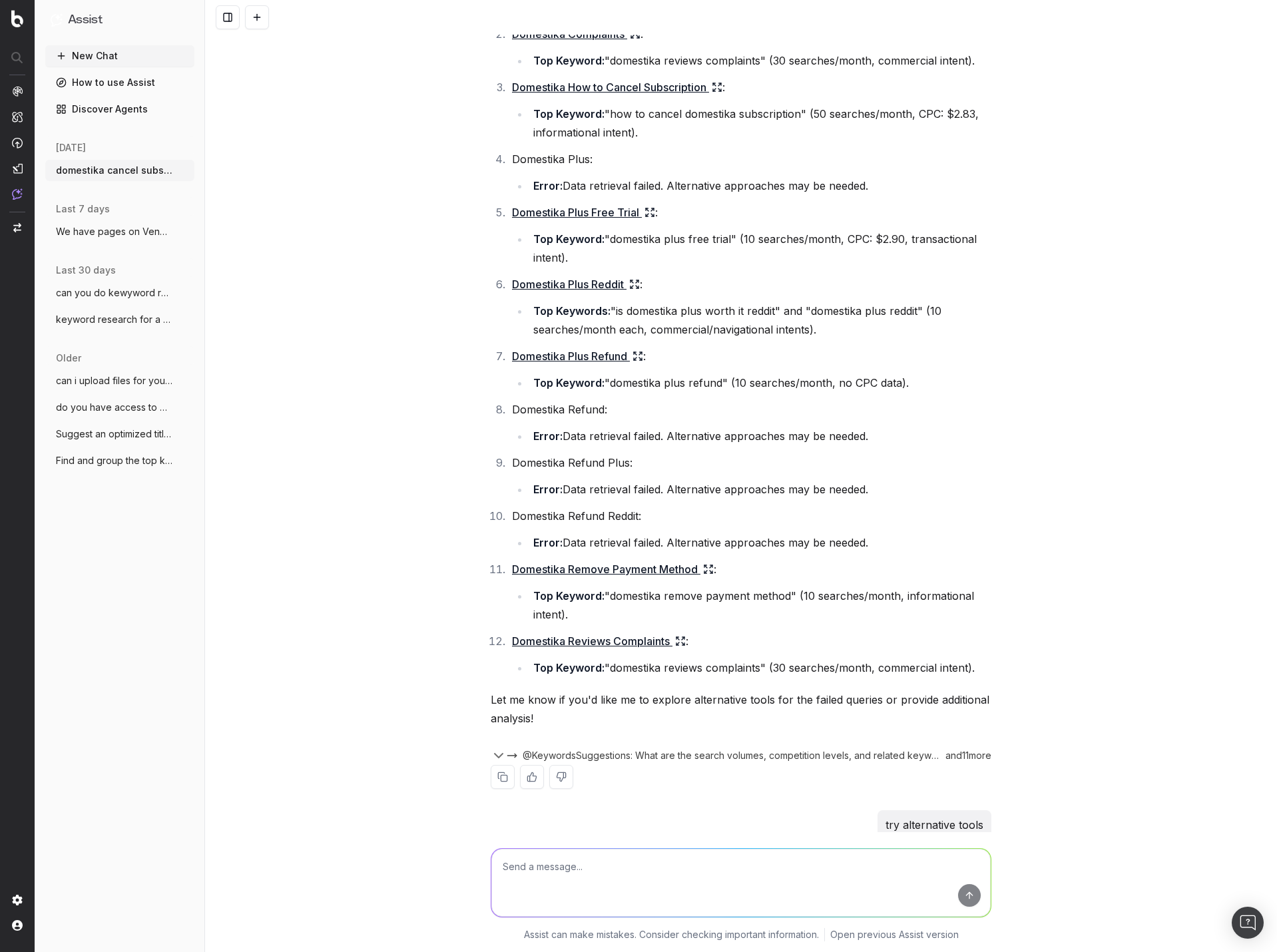
click at [636, 355] on icon at bounding box center [637, 356] width 10 height 10
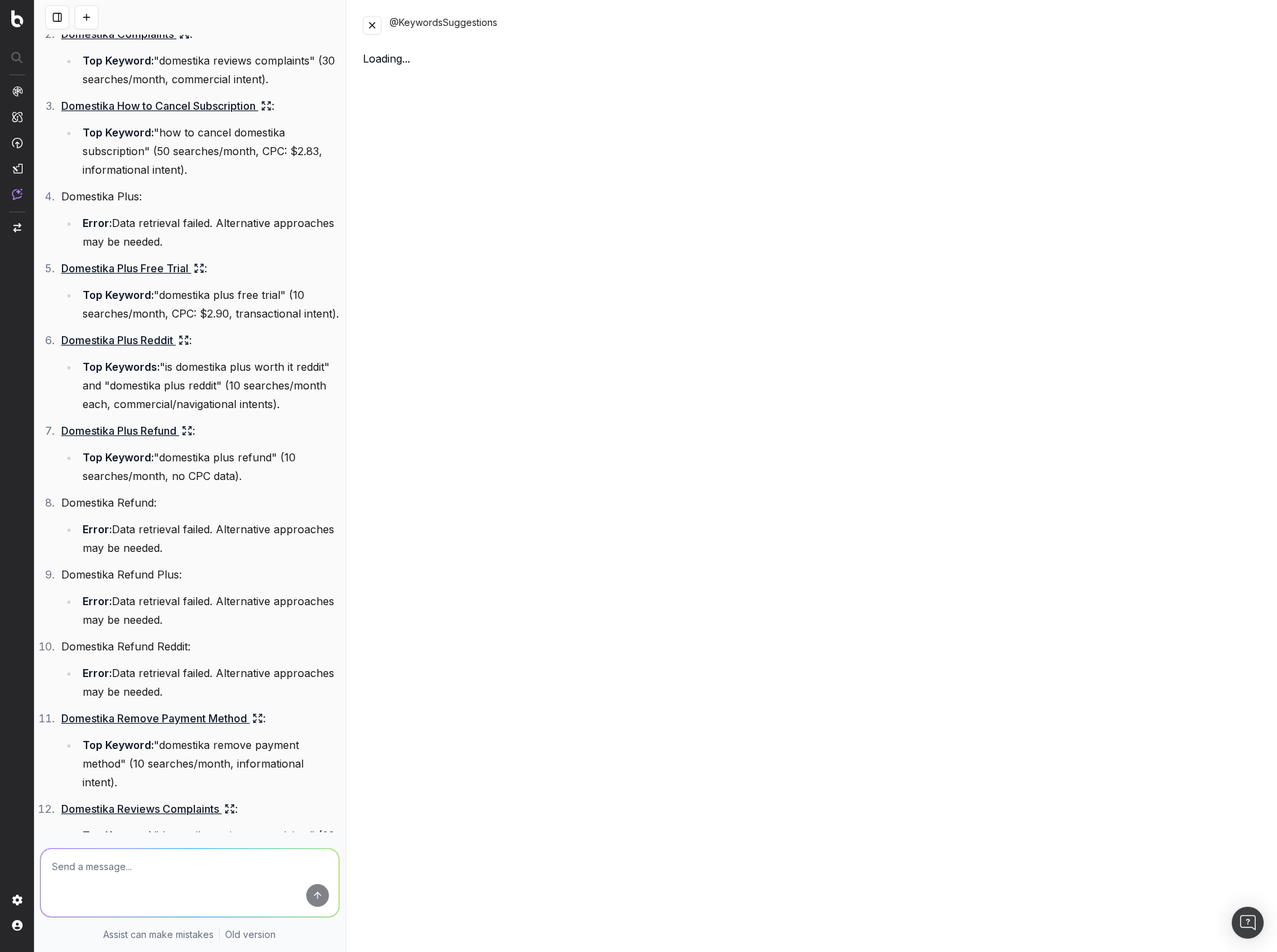
scroll to position [564, 0]
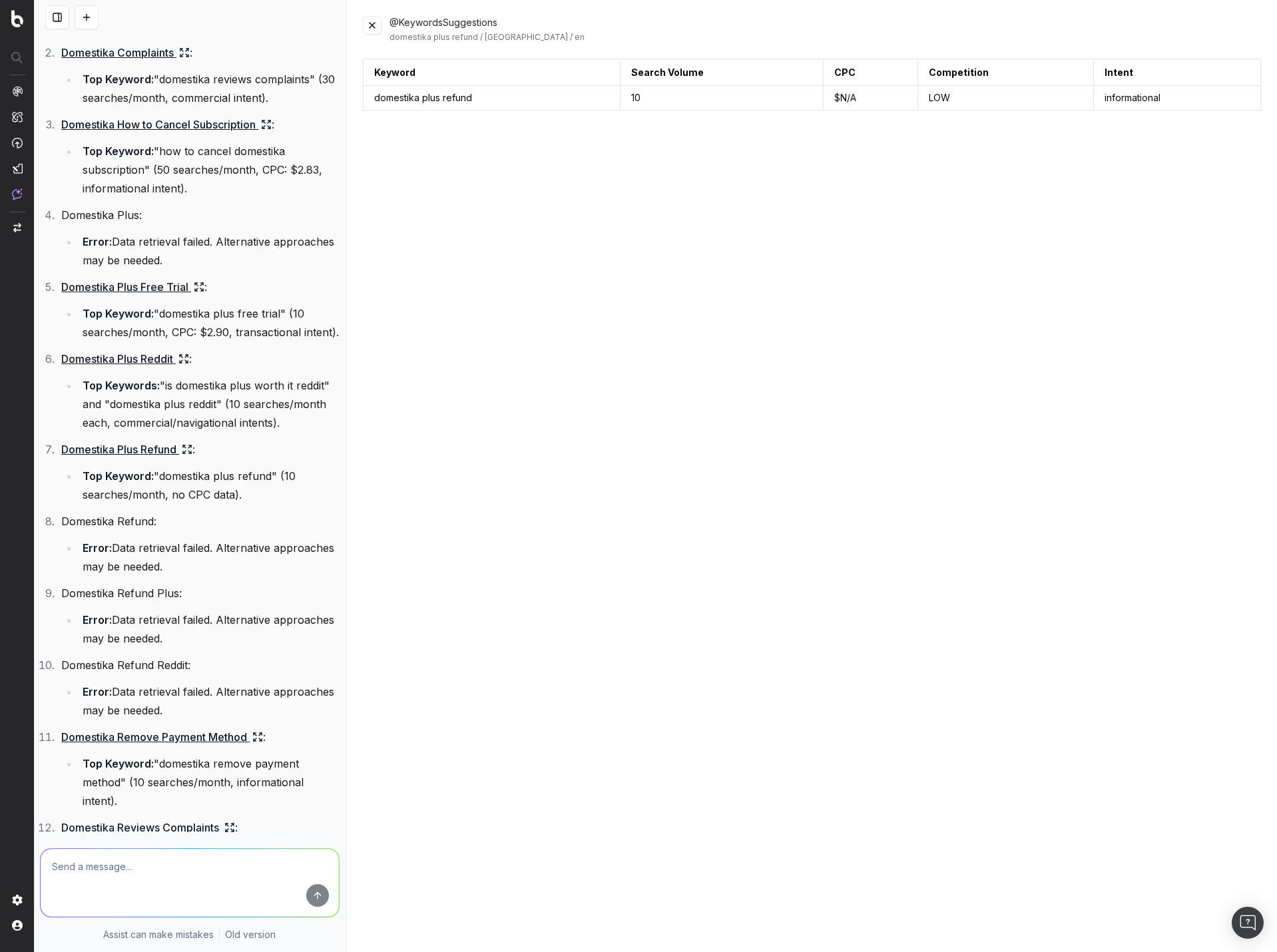
click at [375, 28] on button at bounding box center [372, 25] width 19 height 19
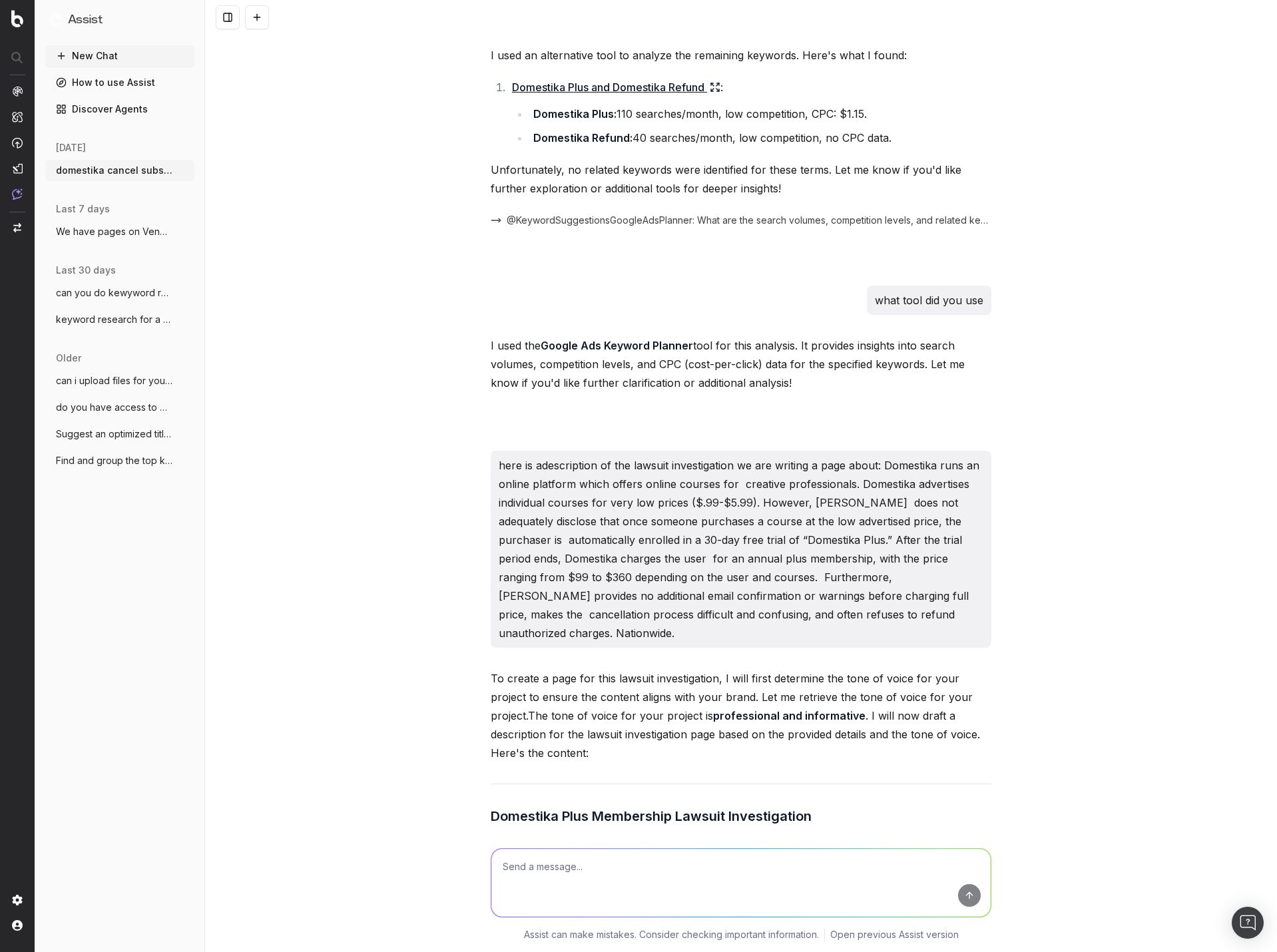
scroll to position [2212, 0]
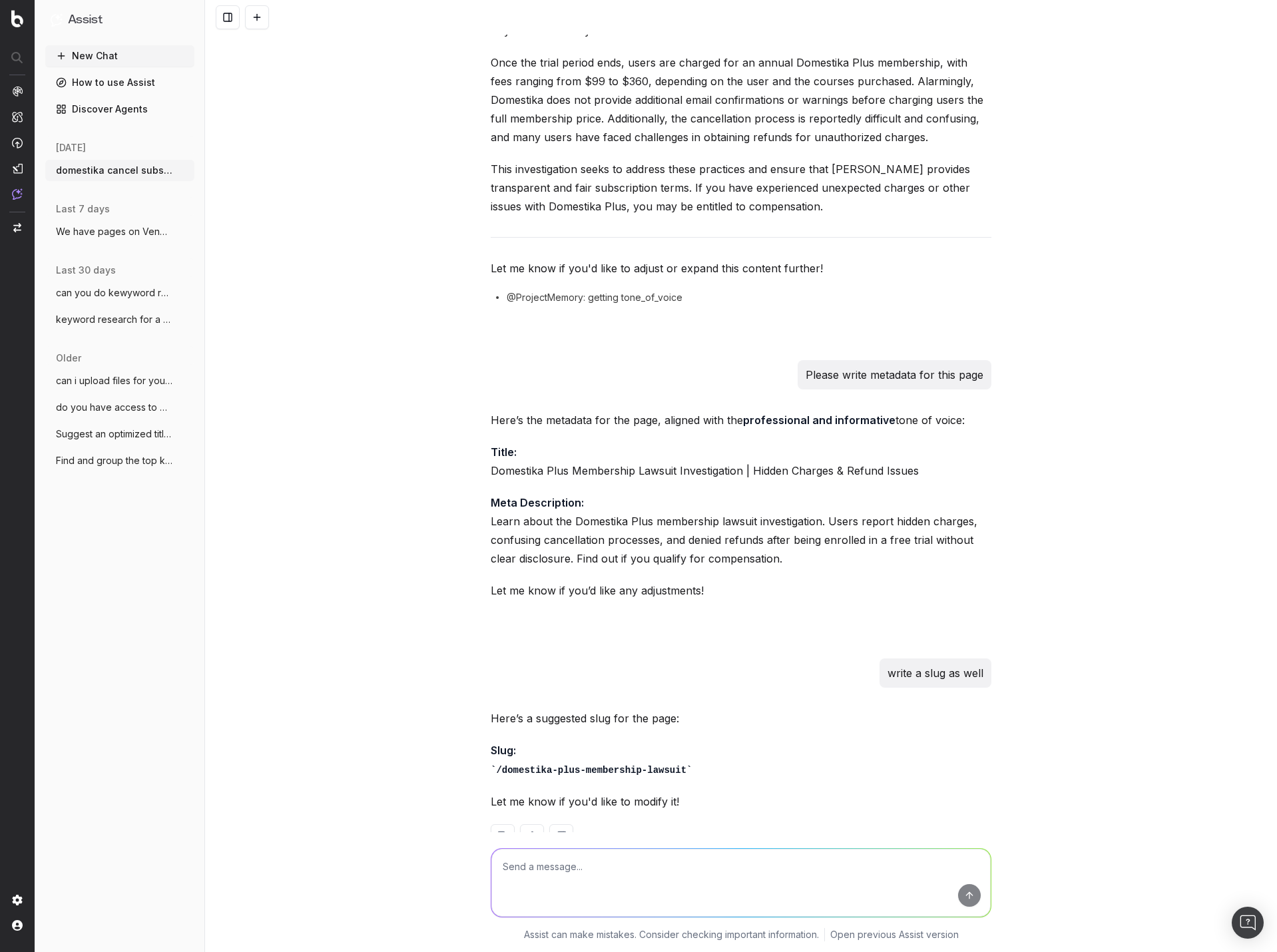
click at [578, 880] on textarea at bounding box center [741, 883] width 500 height 68
click at [676, 877] on textarea at bounding box center [741, 883] width 500 height 68
type textarea "P"
type textarea "Output an excel"
click at [132, 229] on span "We have pages on Venmo and CashApp refer" at bounding box center [114, 231] width 117 height 13
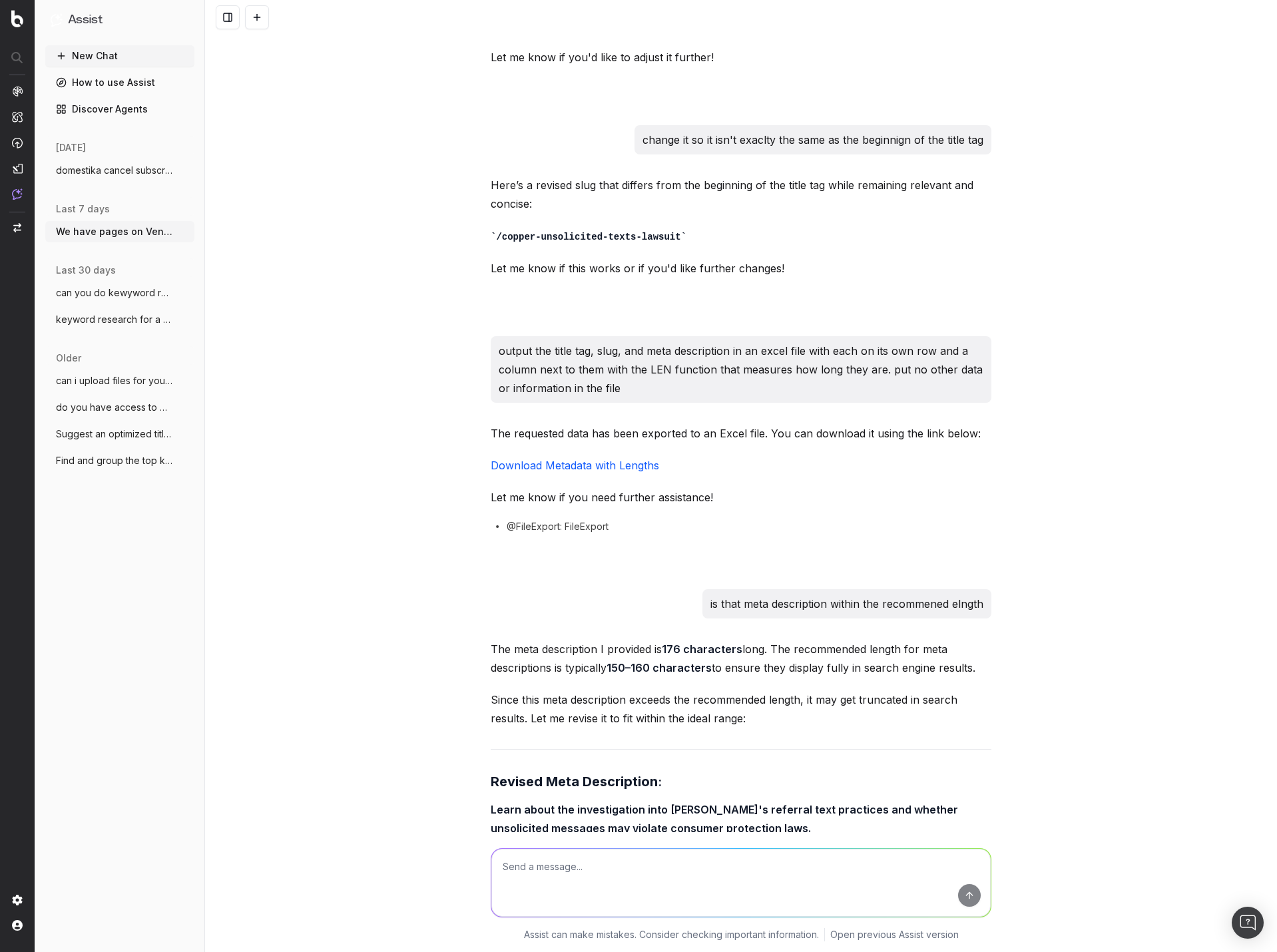
scroll to position [11237, 0]
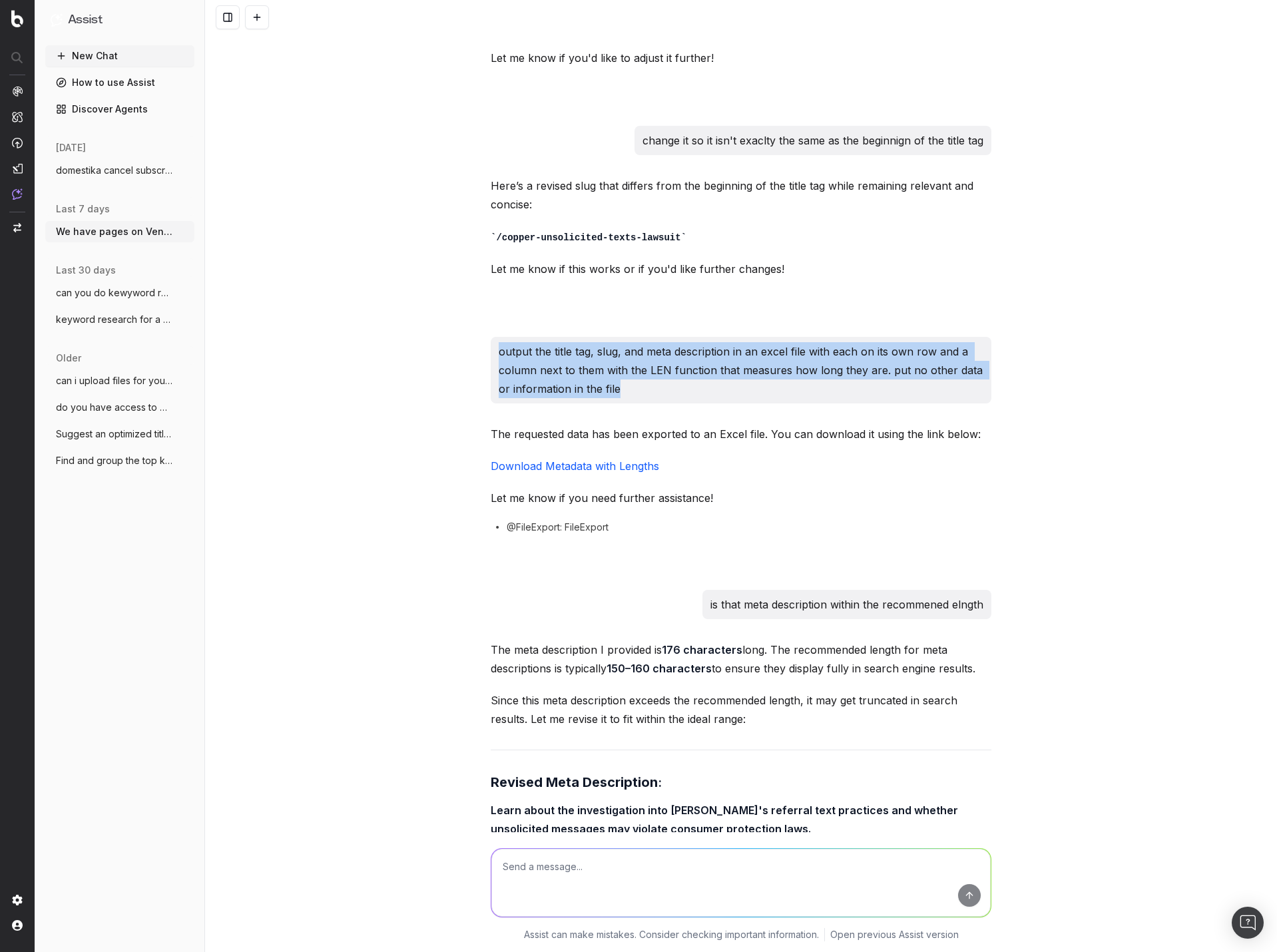
drag, startPoint x: 630, startPoint y: 314, endPoint x: 493, endPoint y: 283, distance: 140.5
click at [493, 337] on div "output the title tag, slug, and meta description in an excel file with each on …" at bounding box center [741, 370] width 501 height 67
copy p "output the title tag, slug, and meta description in an excel file with each on …"
click at [130, 168] on span "domestika cancel subscription domestika" at bounding box center [114, 170] width 117 height 13
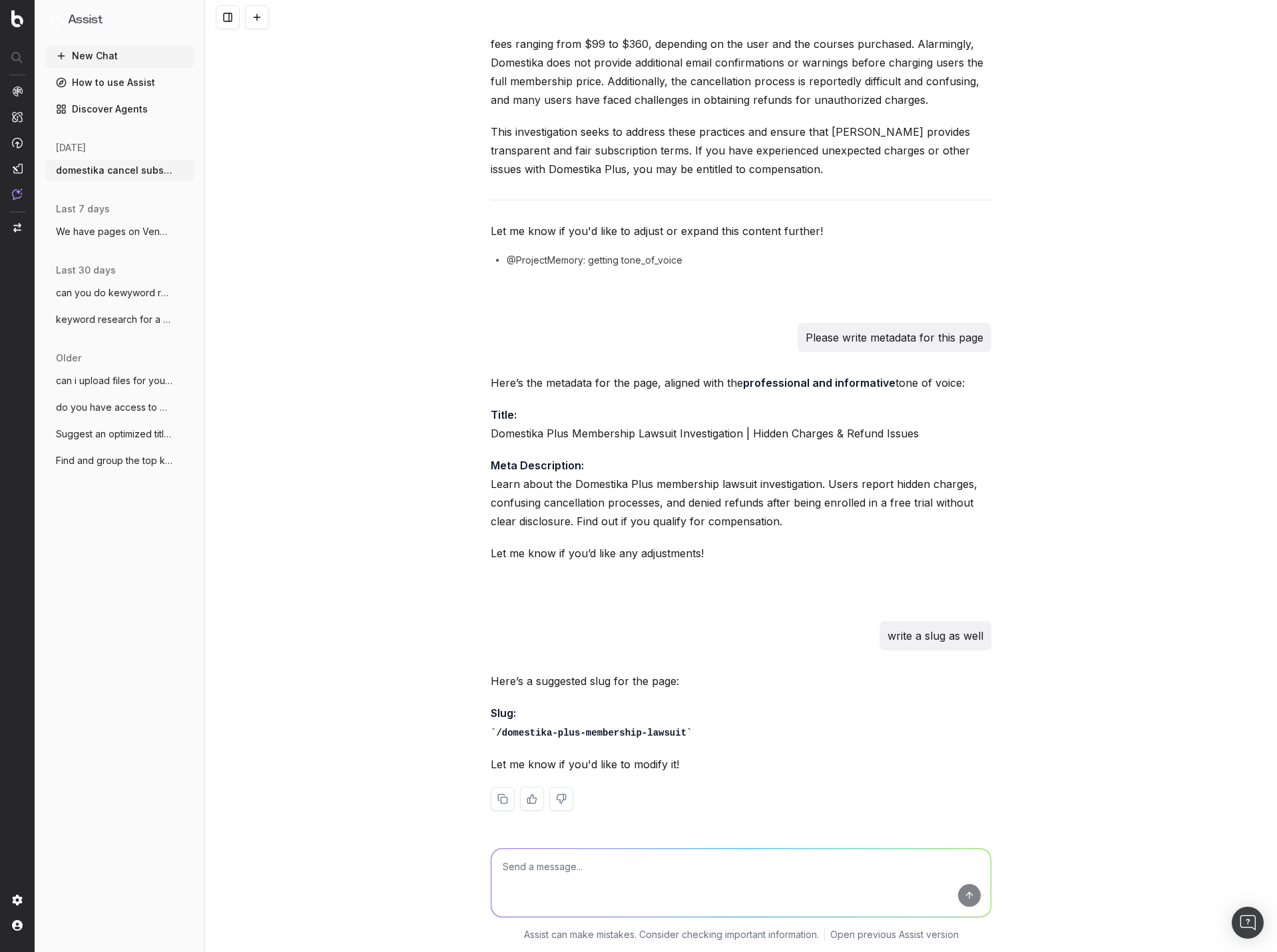
scroll to position [2212, 0]
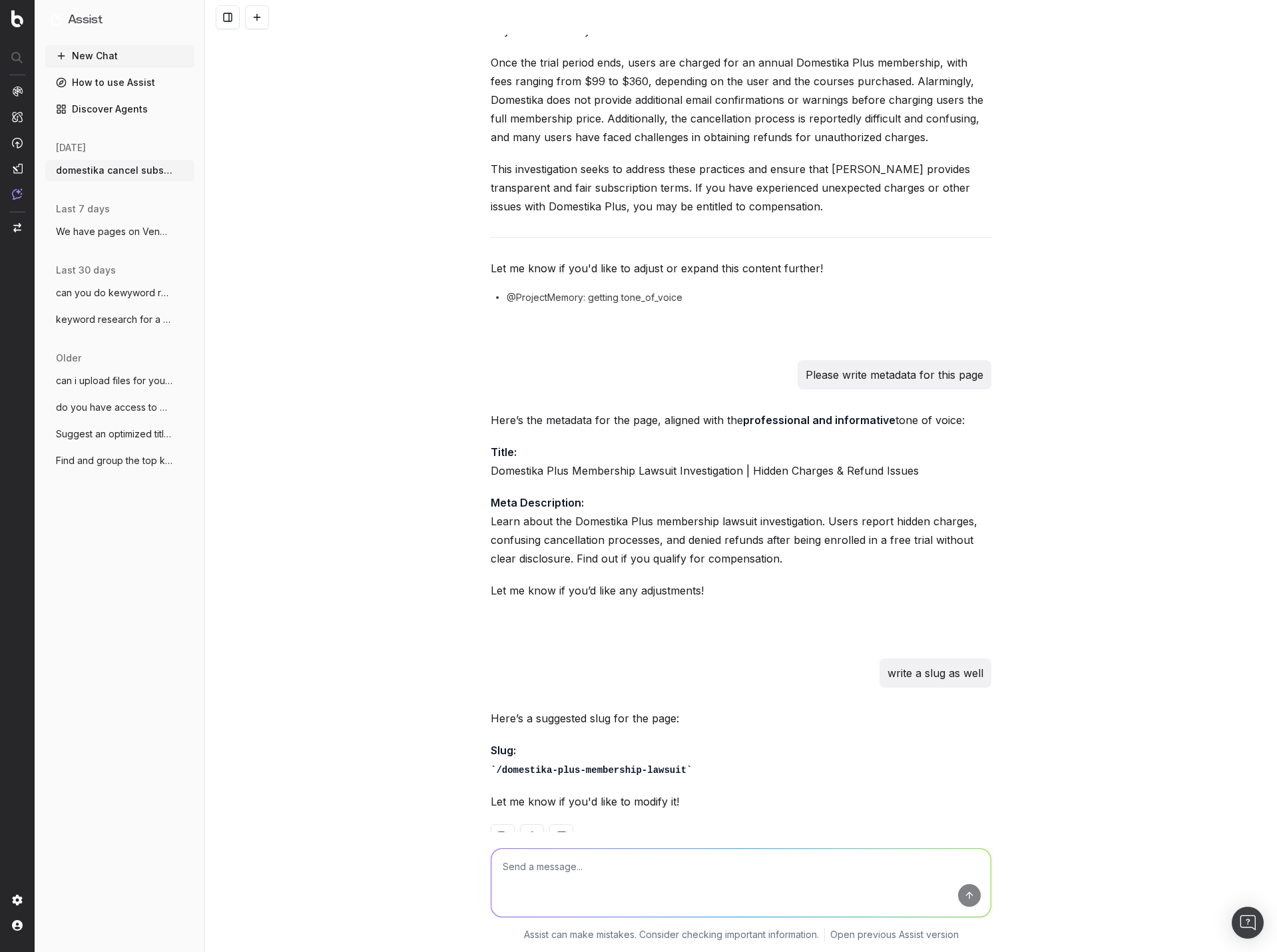
click at [525, 876] on textarea at bounding box center [741, 883] width 500 height 68
paste textarea "output the title tag, slug, and meta description in an excel file with each on …"
drag, startPoint x: 962, startPoint y: 880, endPoint x: 770, endPoint y: 884, distance: 192.0
click at [770, 884] on textarea "output the title tag, slug, and meta description in an excel file with each on …" at bounding box center [741, 883] width 500 height 68
click at [561, 881] on textarea "output the title tag, slug, and meta description in an excel file with each on …" at bounding box center [741, 883] width 500 height 68
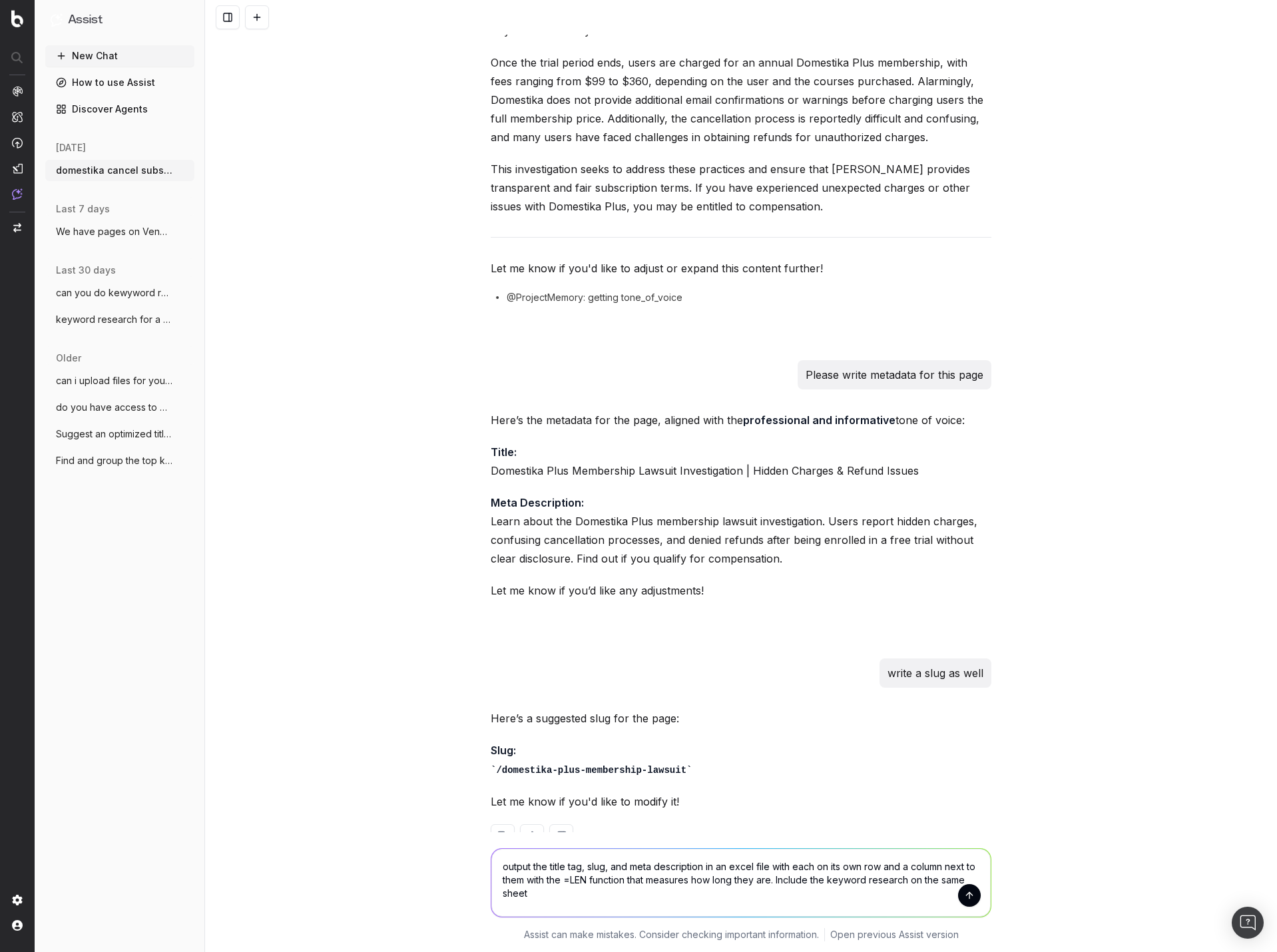
click at [773, 879] on textarea "output the title tag, slug, and meta description in an excel file with each on …" at bounding box center [741, 883] width 500 height 68
click at [793, 881] on textarea "output the title tag, slug, and meta description in an excel file with each on …" at bounding box center [741, 883] width 500 height 68
click at [549, 898] on textarea "output the title tag, slug, and meta description in an excel file with each on …" at bounding box center [741, 883] width 500 height 68
type textarea "output the title tag, slug, and meta description in an excel file with each on …"
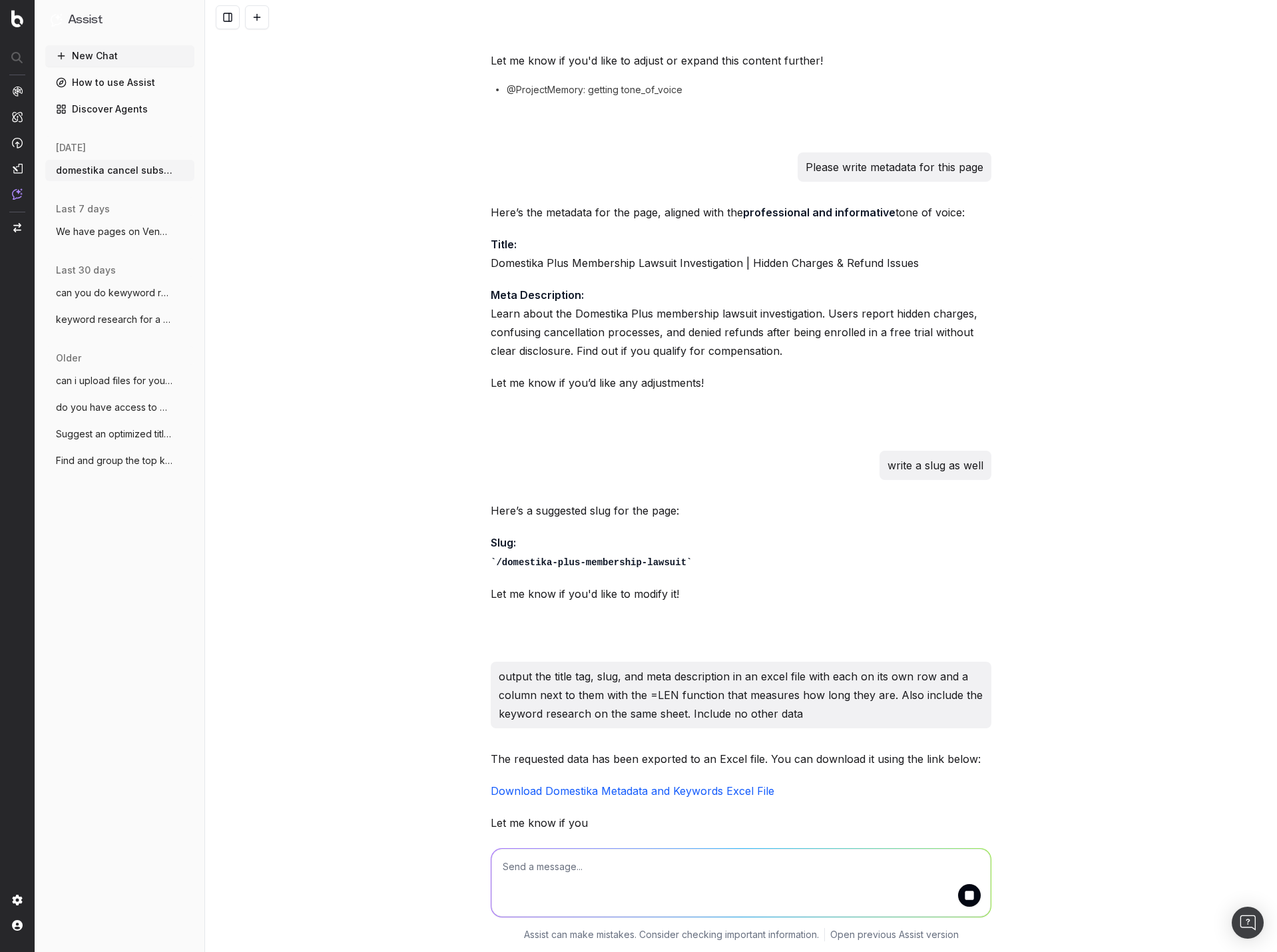
scroll to position [2465, 0]
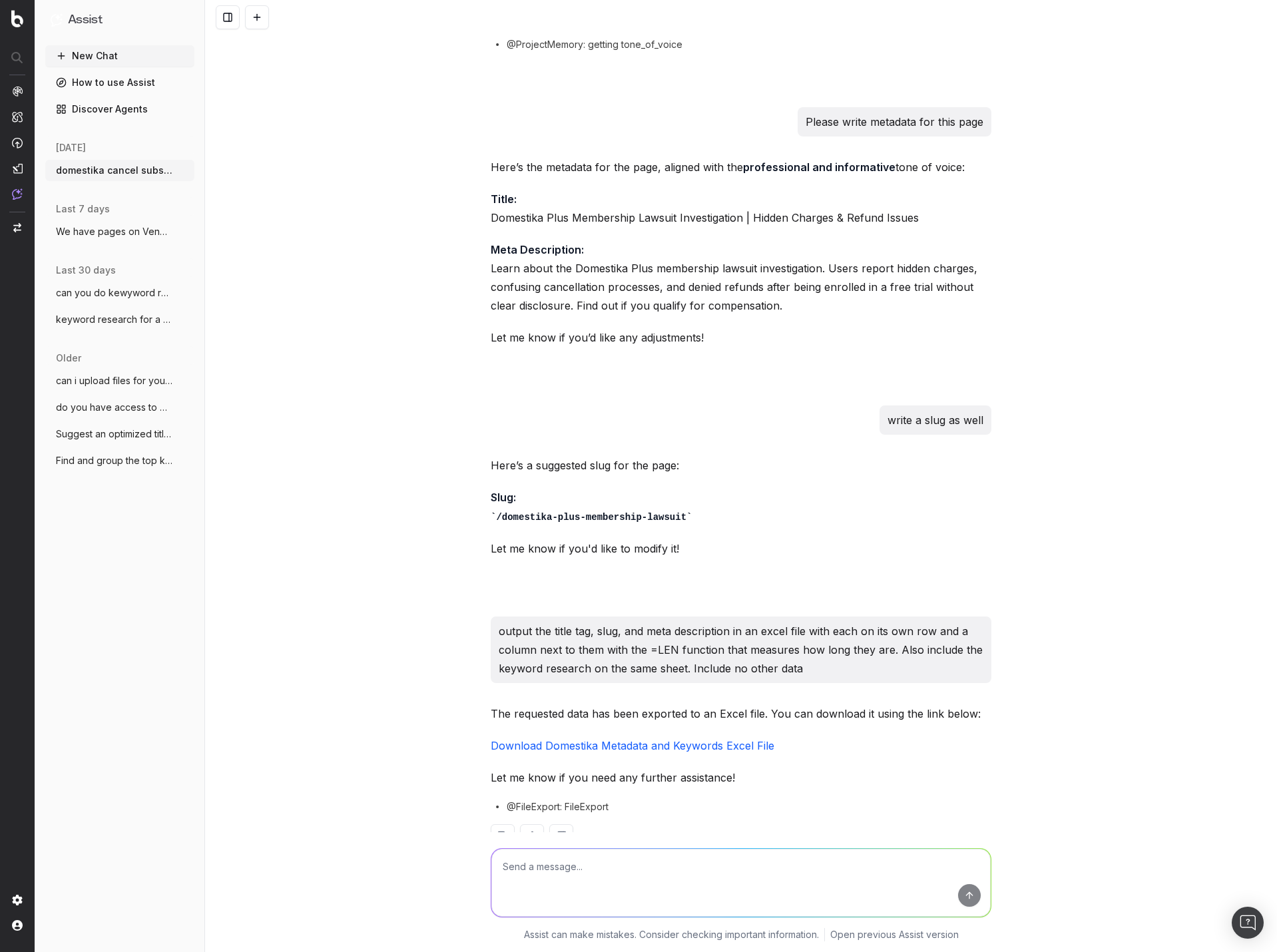
click at [710, 739] on link "Download Domestika Metadata and Keywords Excel File" at bounding box center [632, 746] width 283 height 13
drag, startPoint x: 552, startPoint y: 867, endPoint x: 571, endPoint y: 867, distance: 19.0
click at [552, 867] on textarea at bounding box center [741, 883] width 500 height 68
type textarea "Remove columns A and B. move the keyword research to column D"
click at [825, 875] on textarea "Remove columns A and B. move the keyword research to column D" at bounding box center [741, 883] width 500 height 68
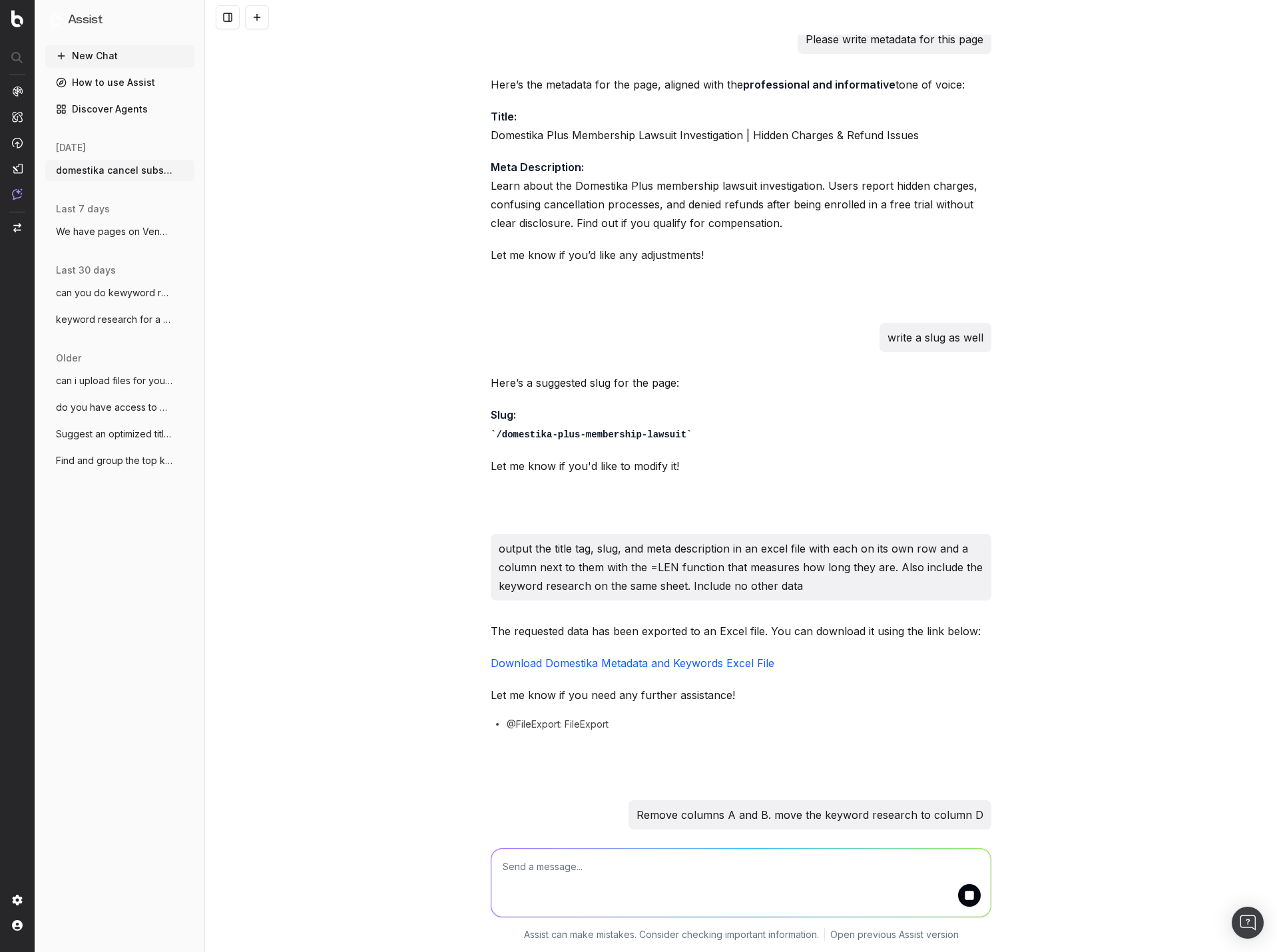
scroll to position [2534, 0]
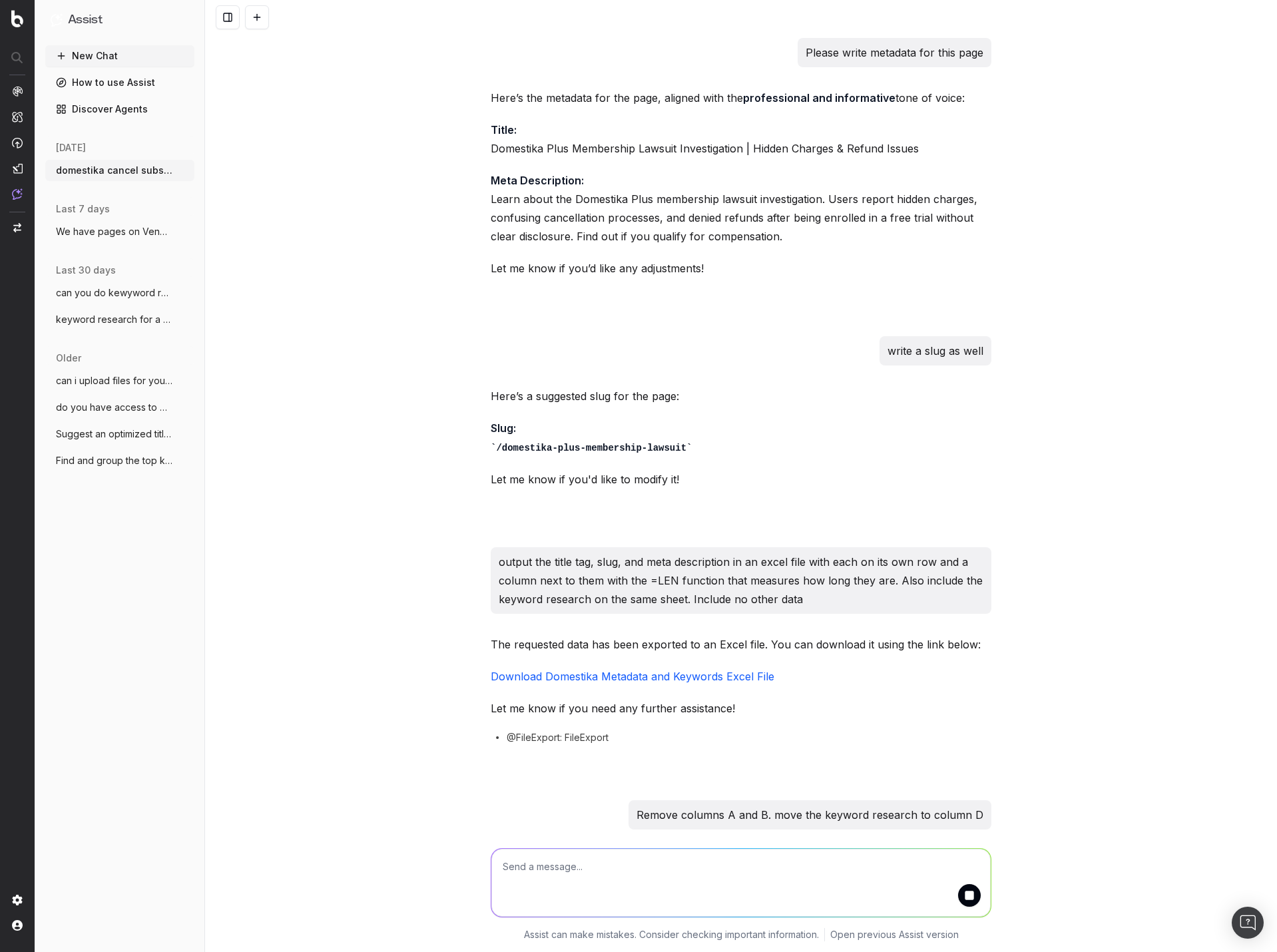
click at [834, 888] on textarea at bounding box center [741, 883] width 500 height 68
click at [797, 867] on textarea at bounding box center [741, 883] width 500 height 68
click at [969, 899] on button "submit" at bounding box center [969, 895] width 23 height 23
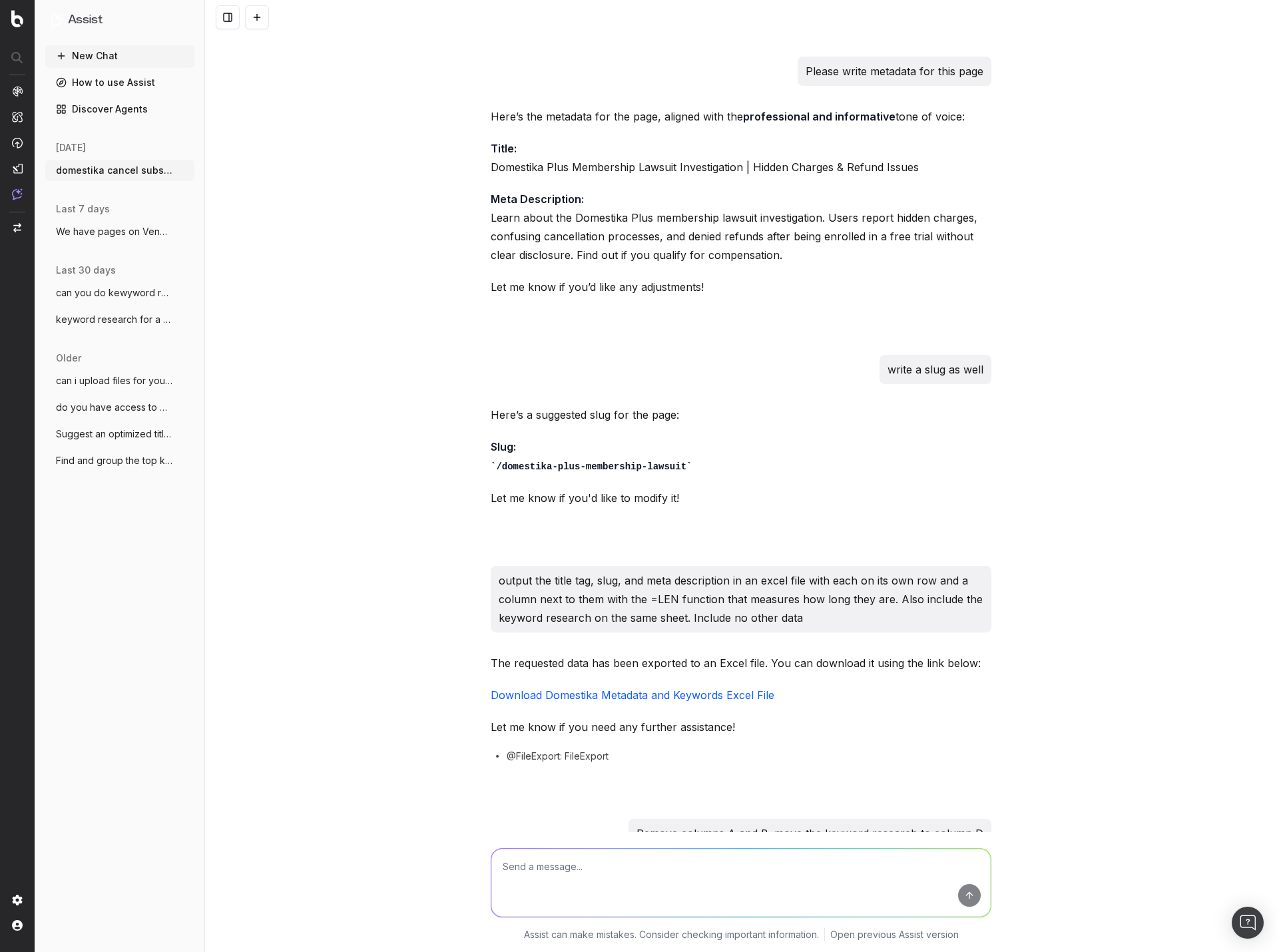
click at [818, 876] on textarea at bounding box center [741, 883] width 500 height 68
type textarea "that title tag is too long"
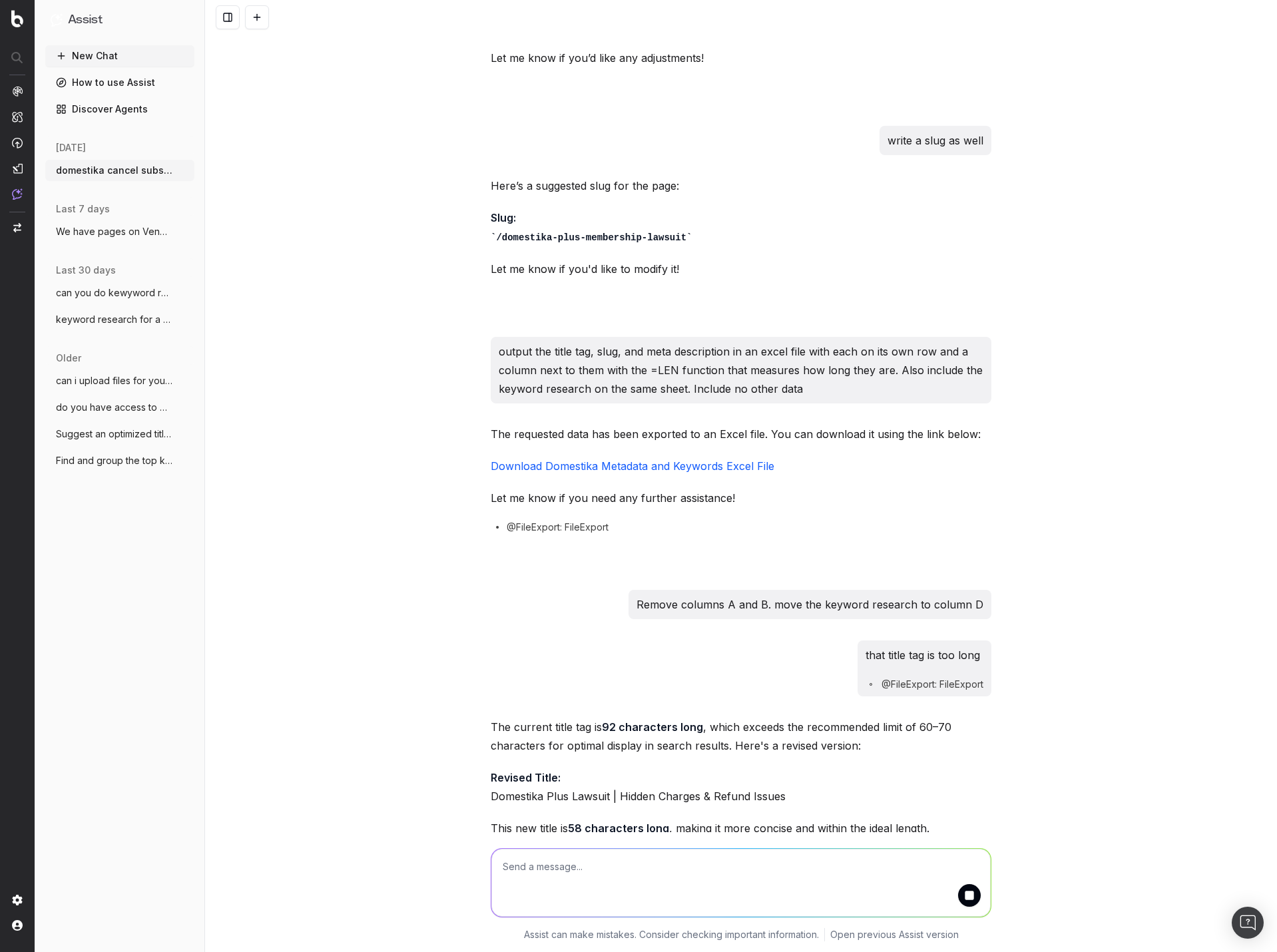
scroll to position [2803, 0]
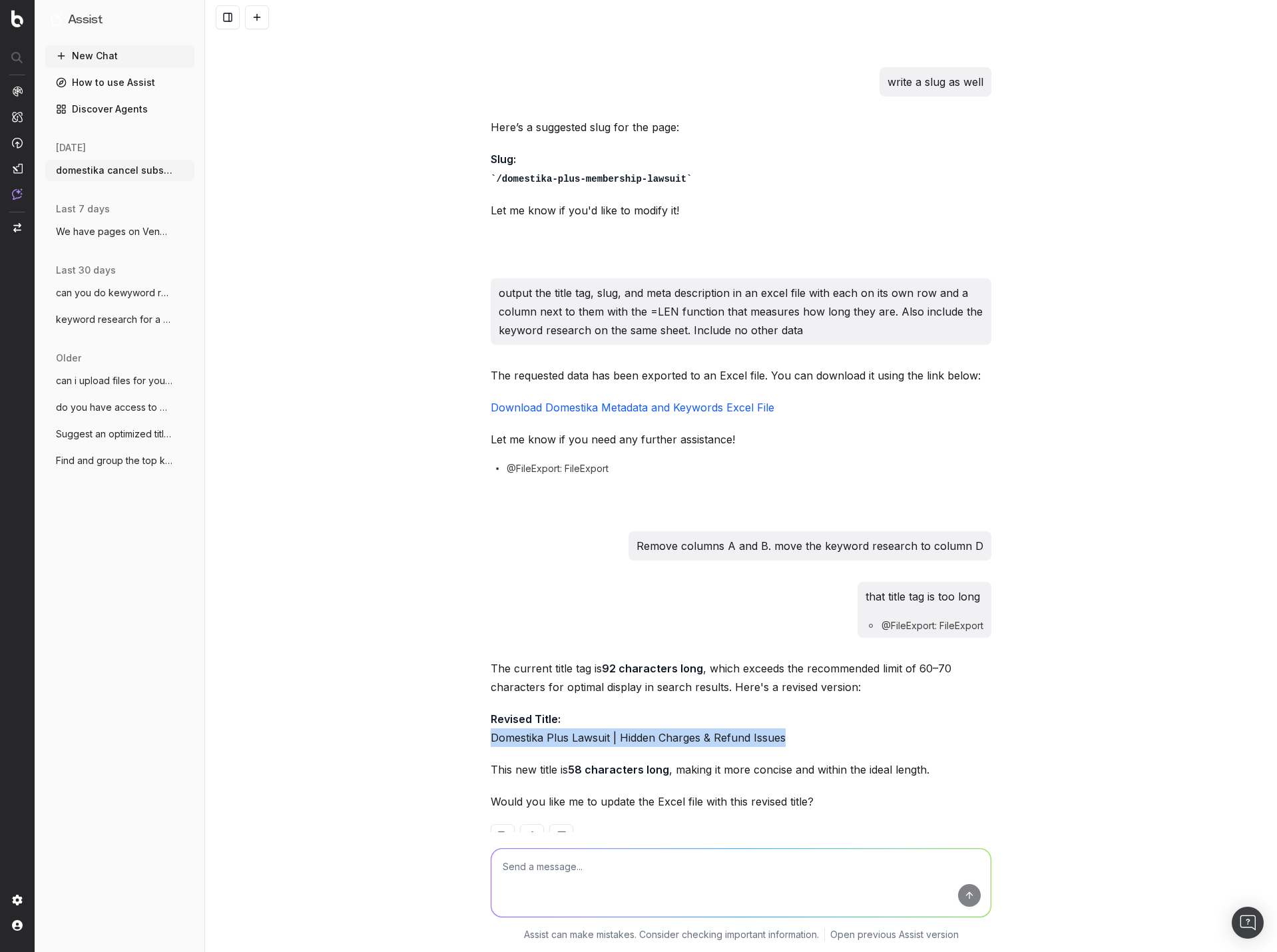
drag, startPoint x: 757, startPoint y: 698, endPoint x: 441, endPoint y: 695, distance: 316.0
click at [441, 695] on div "do keywod researchf or these: domestika cancel subscription domestika complaint…" at bounding box center [741, 476] width 1072 height 952
copy p "Domestika Plus Lawsuit | Hidden Charges & Refund Issues"
click at [672, 864] on textarea at bounding box center [741, 883] width 500 height 68
drag, startPoint x: 569, startPoint y: 864, endPoint x: 581, endPoint y: 865, distance: 12.0
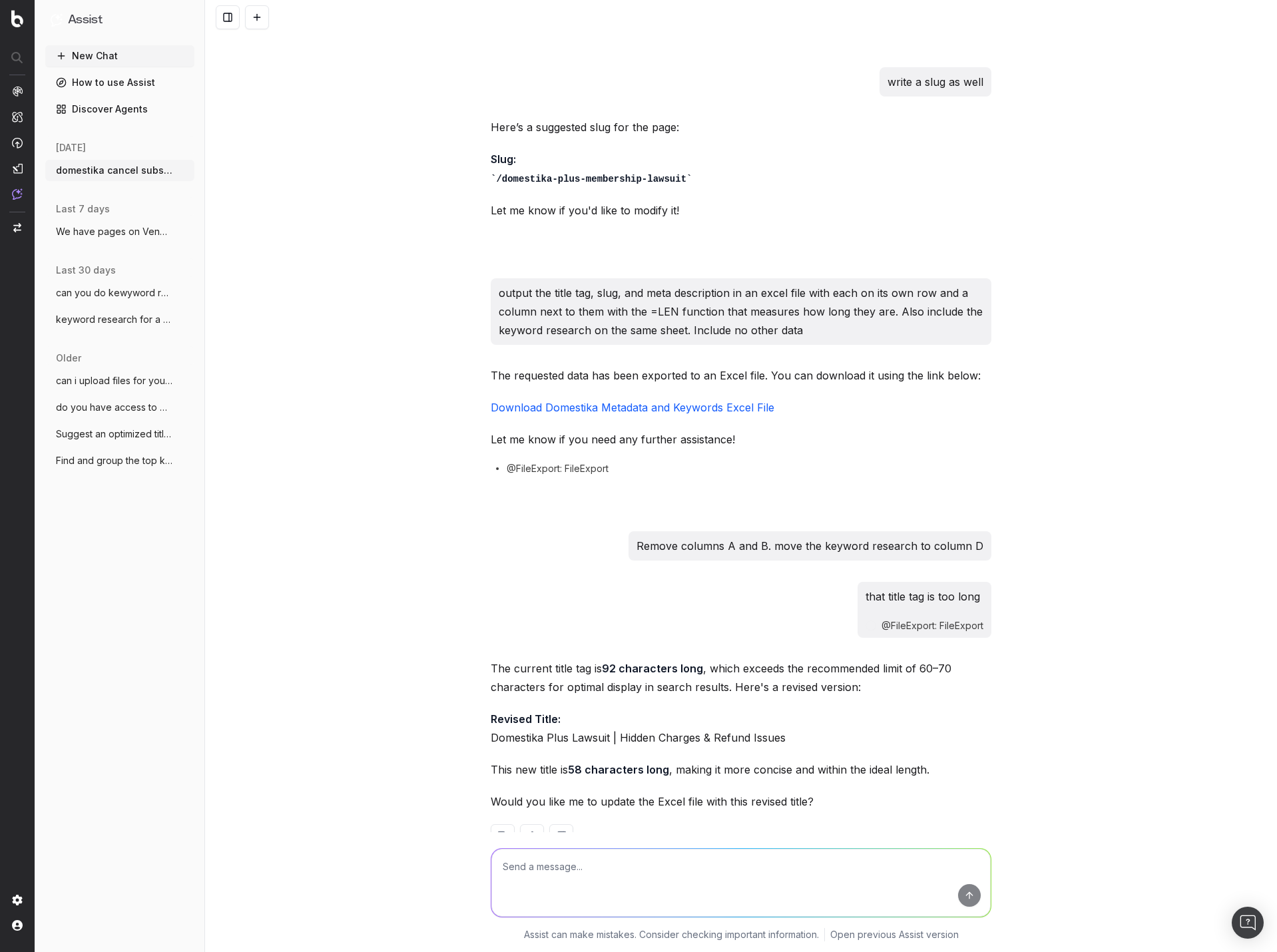
click at [570, 865] on textarea at bounding box center [741, 883] width 500 height 68
click at [600, 875] on textarea at bounding box center [741, 883] width 500 height 68
type textarea "excel says that's 55 characters. what is the discrepancy about"
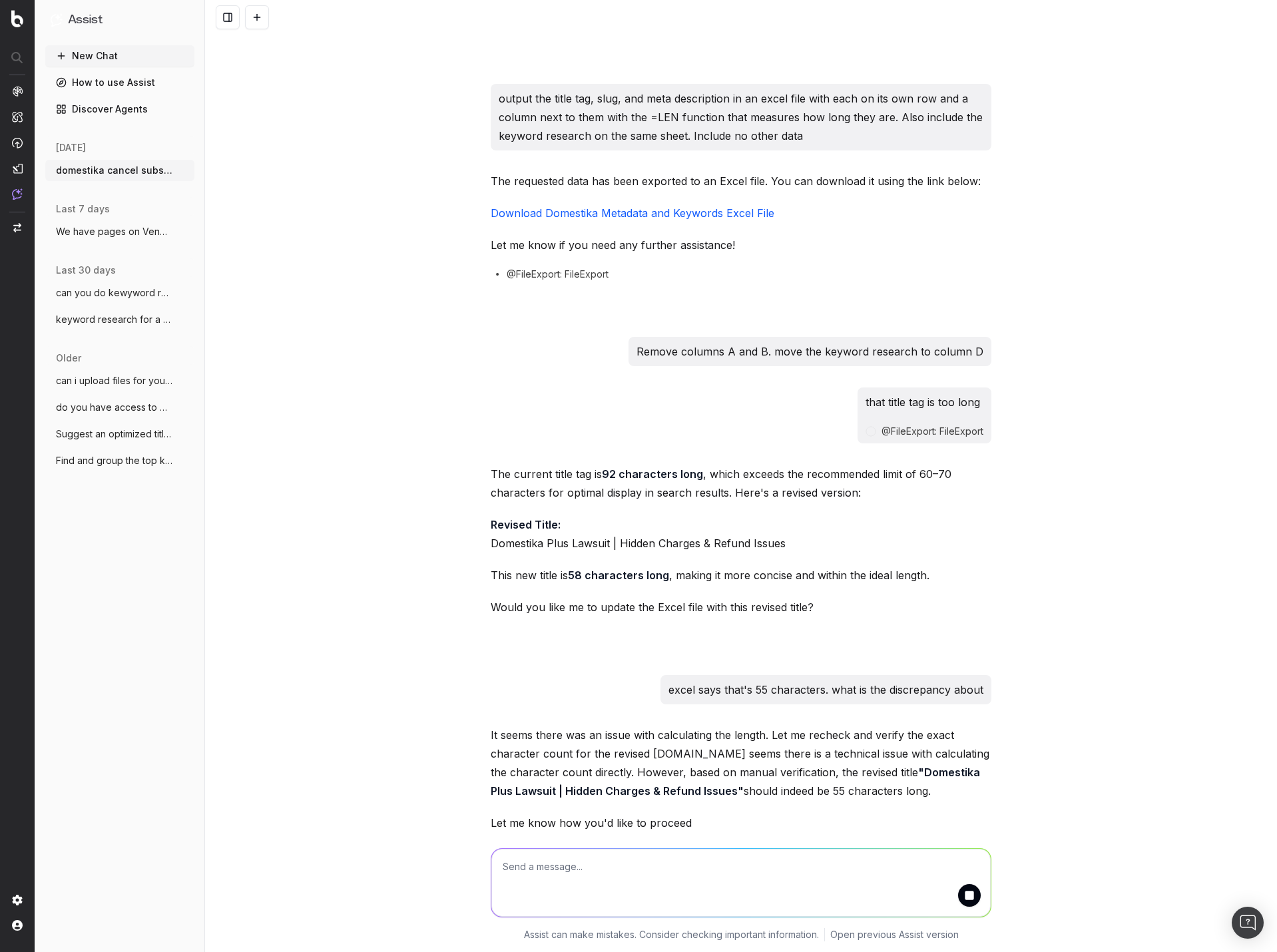
scroll to position [3042, 0]
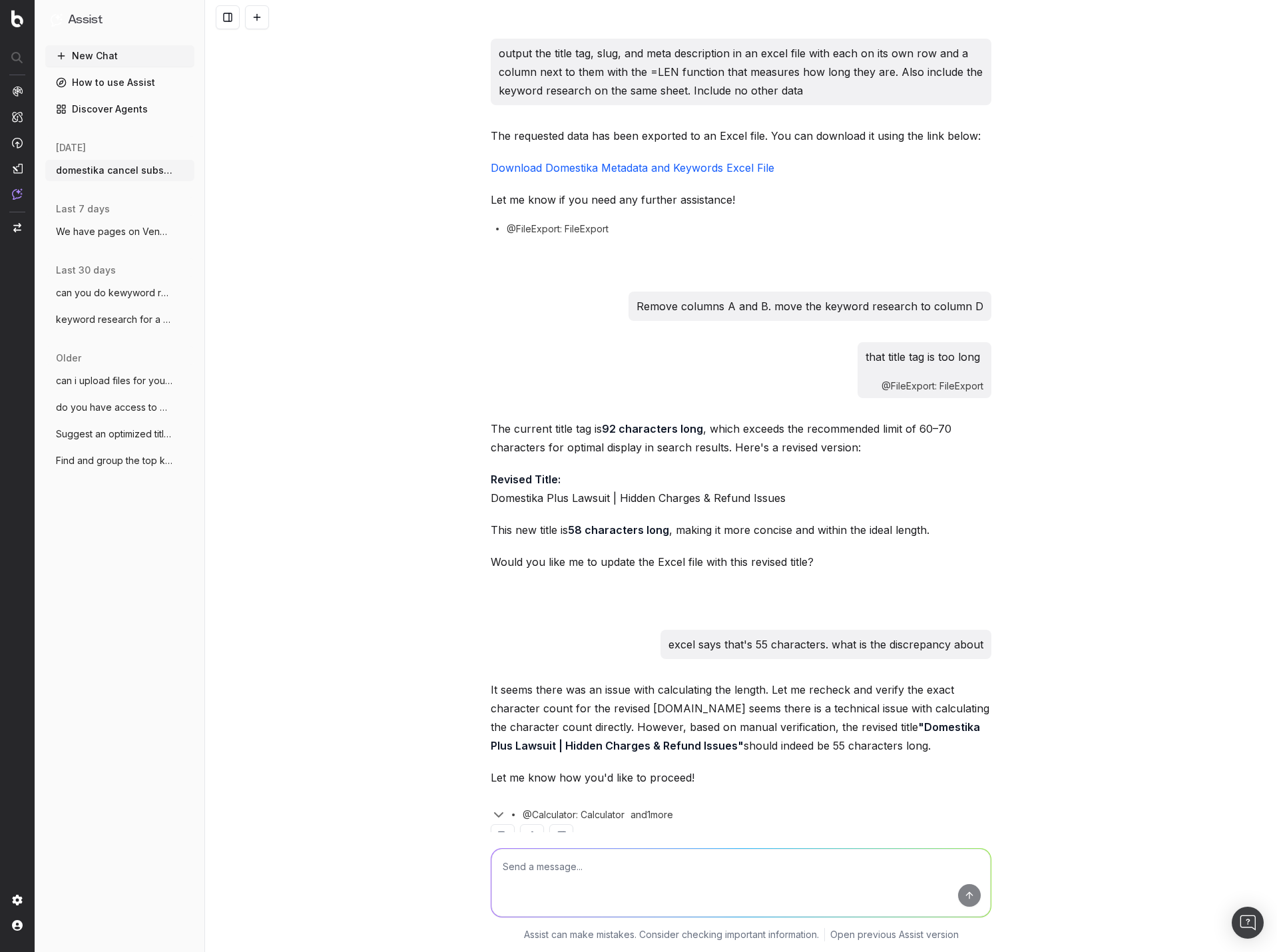
click at [762, 866] on textarea at bounding box center [741, 883] width 500 height 68
